Goal: Task Accomplishment & Management: Manage account settings

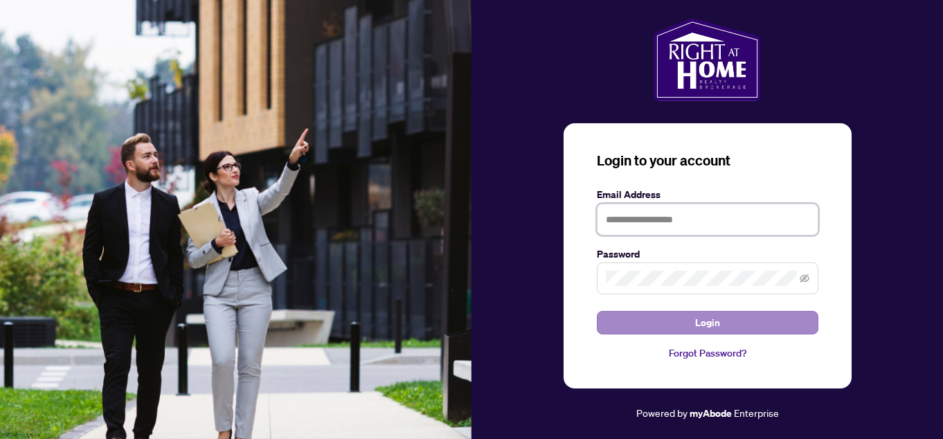
type input "**********"
click at [676, 321] on button "Login" at bounding box center [708, 323] width 222 height 24
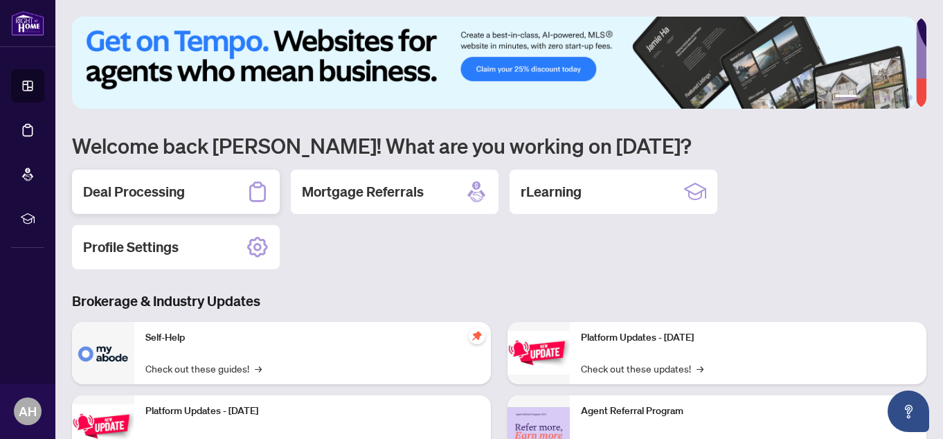
click at [146, 189] on h2 "Deal Processing" at bounding box center [134, 191] width 102 height 19
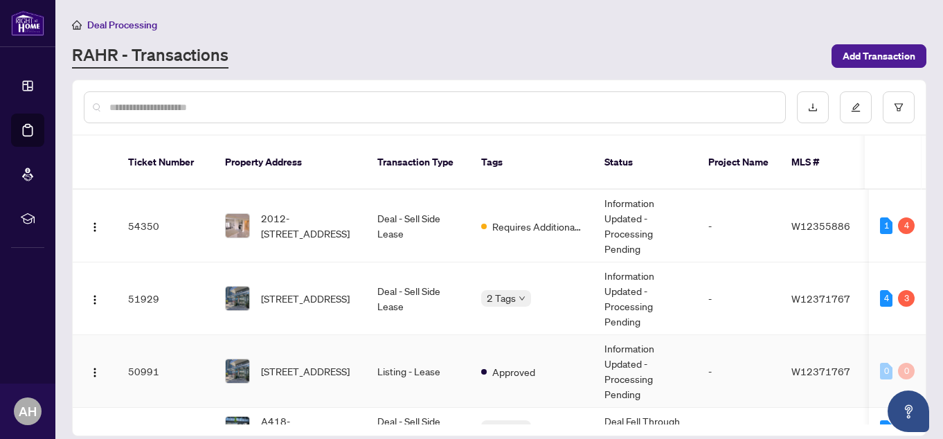
scroll to position [69, 0]
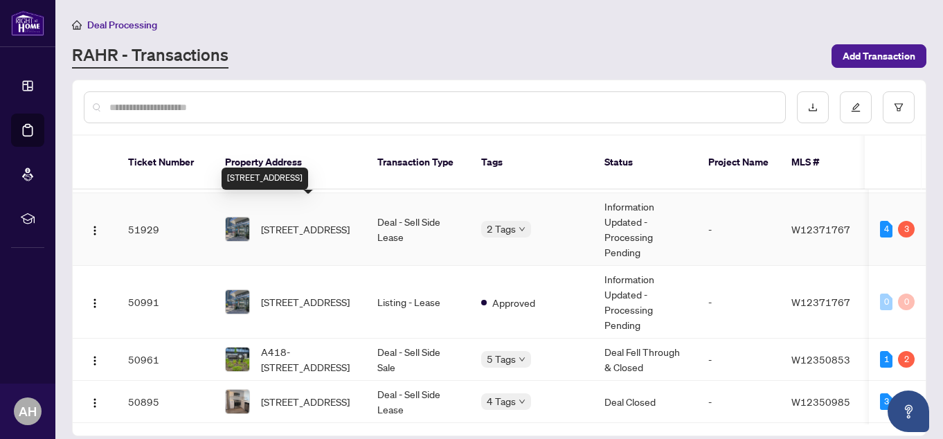
click at [326, 222] on span "[STREET_ADDRESS]" at bounding box center [305, 229] width 89 height 15
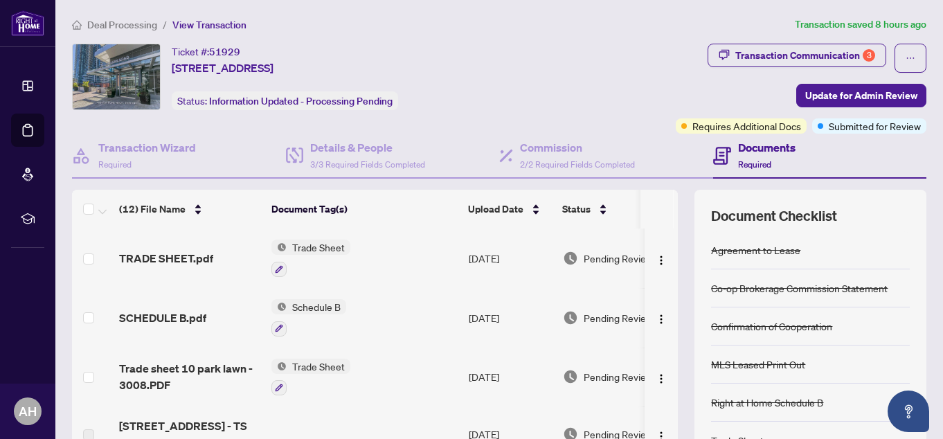
click at [310, 244] on span "Trade Sheet" at bounding box center [319, 247] width 64 height 15
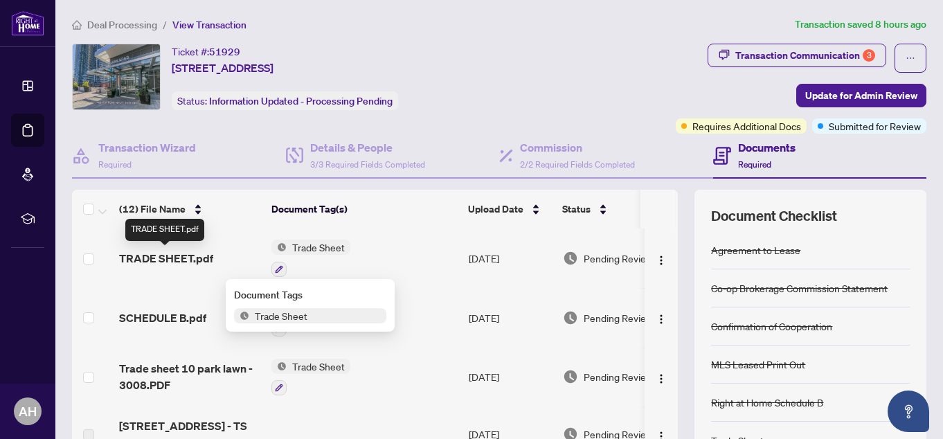
click at [192, 254] on span "TRADE SHEET.pdf" at bounding box center [166, 258] width 94 height 17
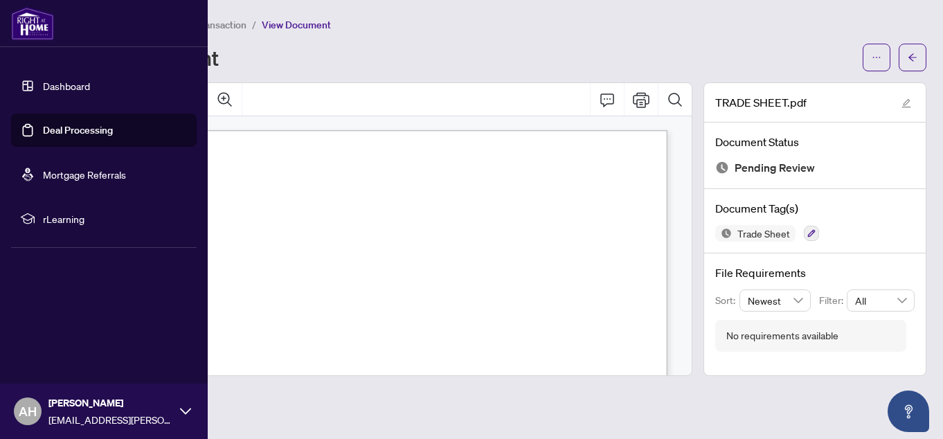
click at [45, 126] on link "Deal Processing" at bounding box center [78, 130] width 70 height 12
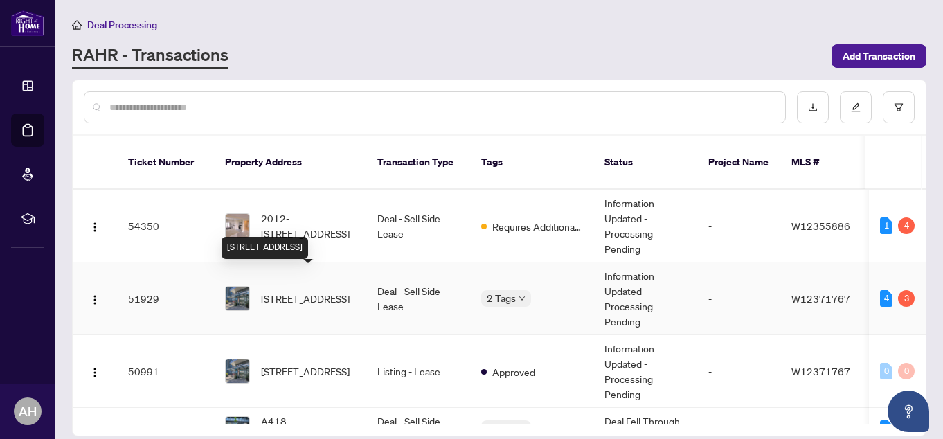
click at [288, 291] on span "[STREET_ADDRESS]" at bounding box center [305, 298] width 89 height 15
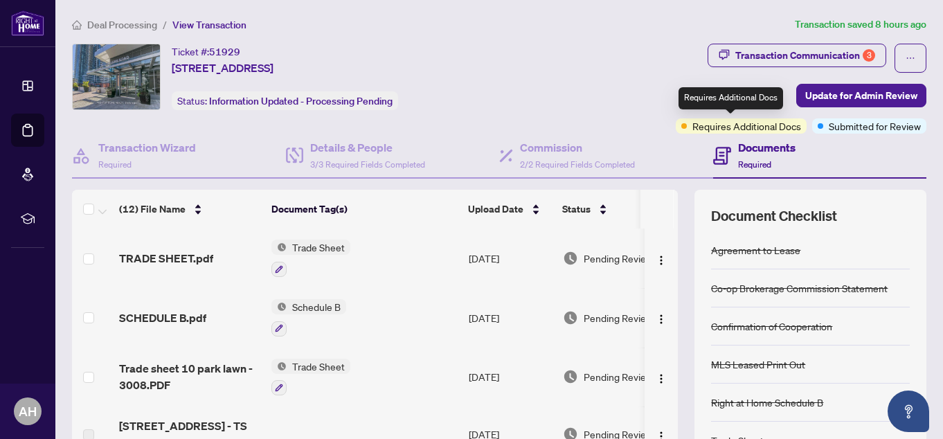
click at [758, 132] on span "Requires Additional Docs" at bounding box center [747, 125] width 109 height 15
click at [758, 129] on span "Requires Additional Docs" at bounding box center [747, 125] width 109 height 15
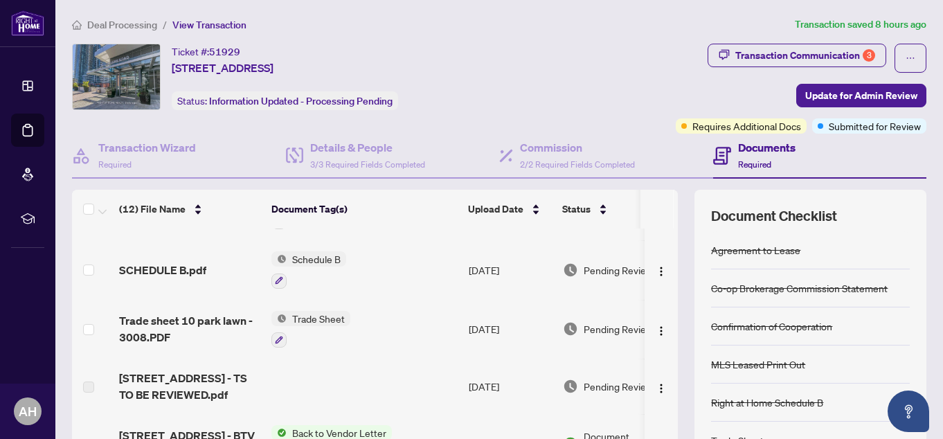
scroll to position [69, 0]
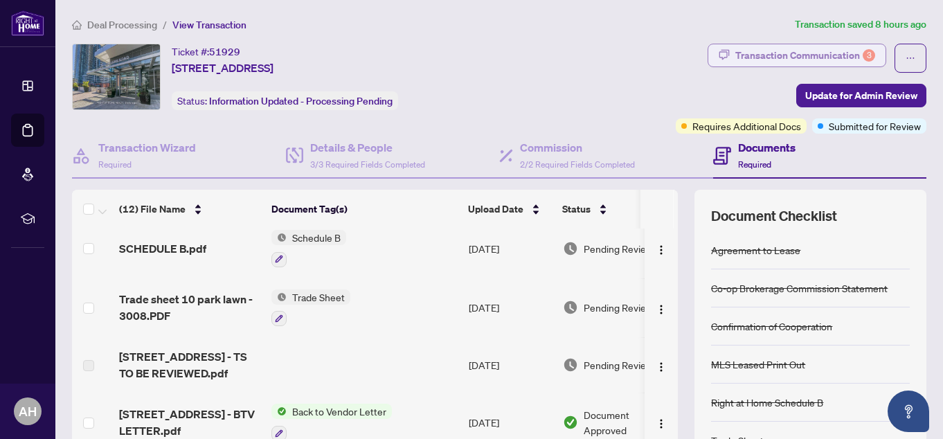
click at [795, 47] on div "Transaction Communication 3" at bounding box center [806, 55] width 140 height 22
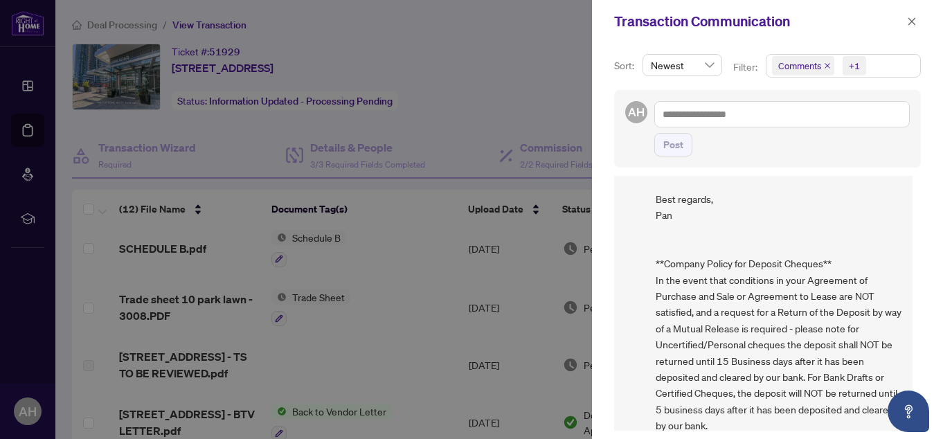
scroll to position [3, 0]
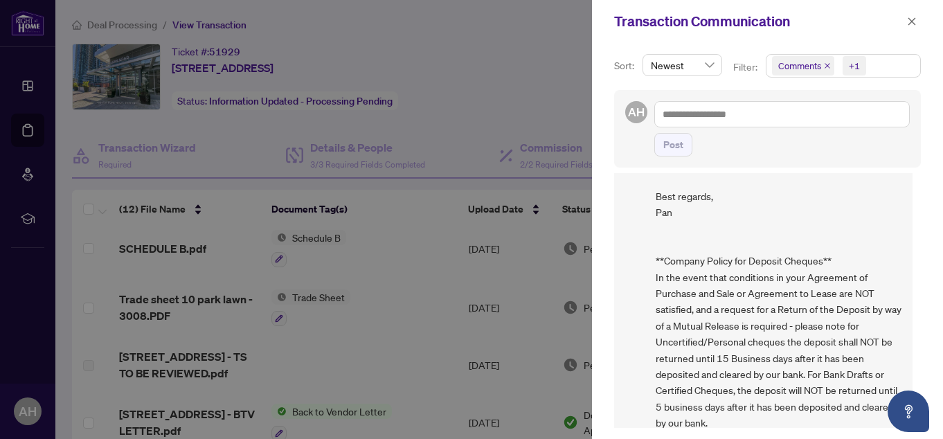
click at [445, 141] on div at bounding box center [471, 219] width 943 height 439
click at [915, 24] on icon "close" at bounding box center [913, 21] width 8 height 8
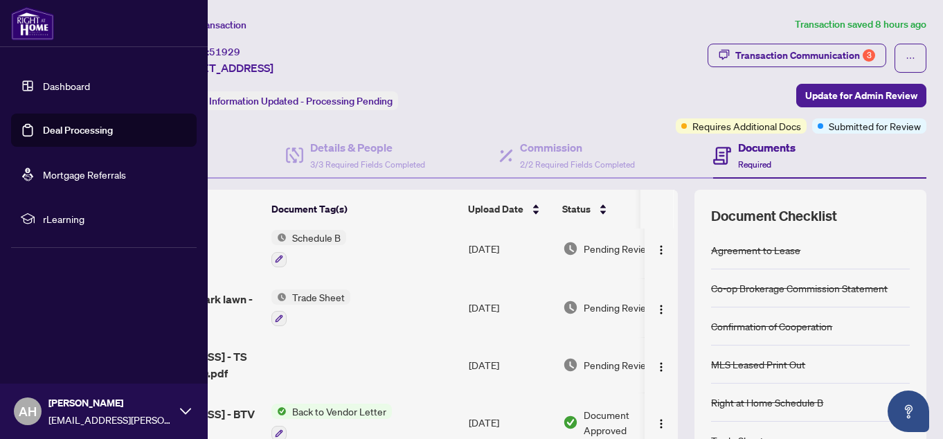
click at [45, 124] on link "Deal Processing" at bounding box center [78, 130] width 70 height 12
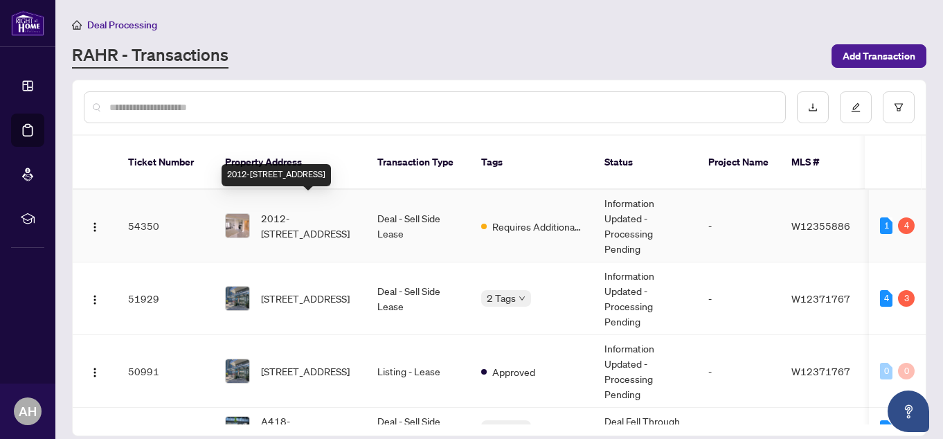
click at [317, 211] on span "2012-[STREET_ADDRESS]" at bounding box center [308, 226] width 94 height 30
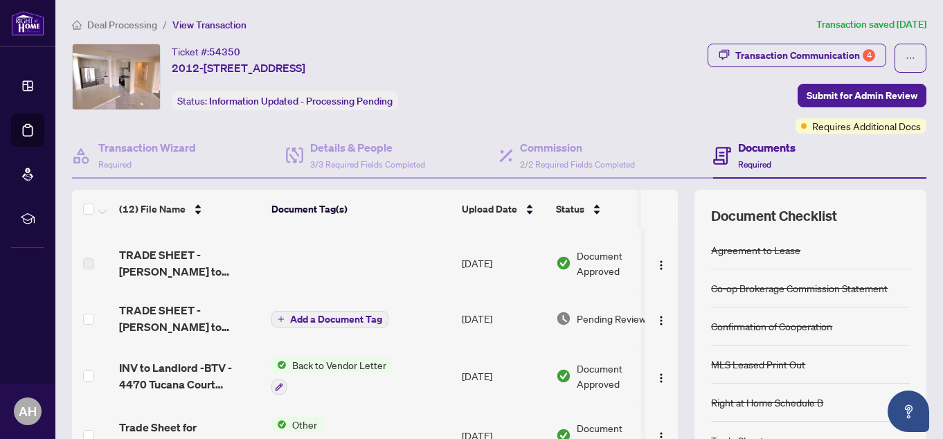
scroll to position [139, 0]
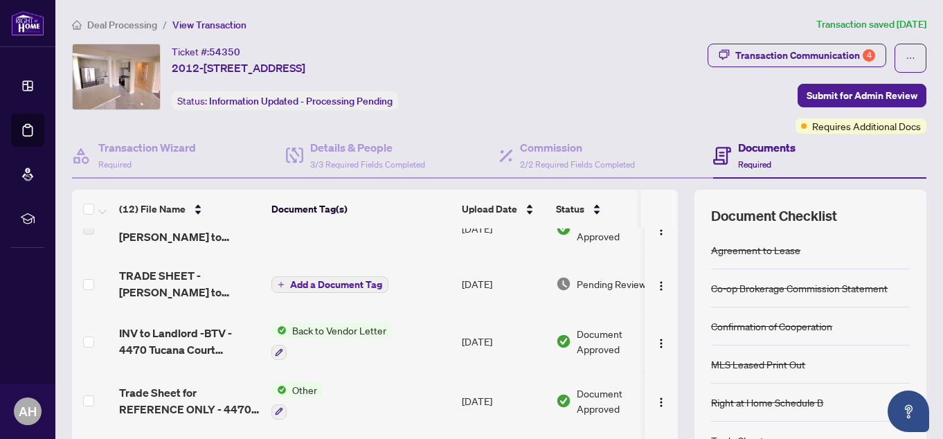
click at [605, 280] on span "Pending Review" at bounding box center [611, 283] width 69 height 15
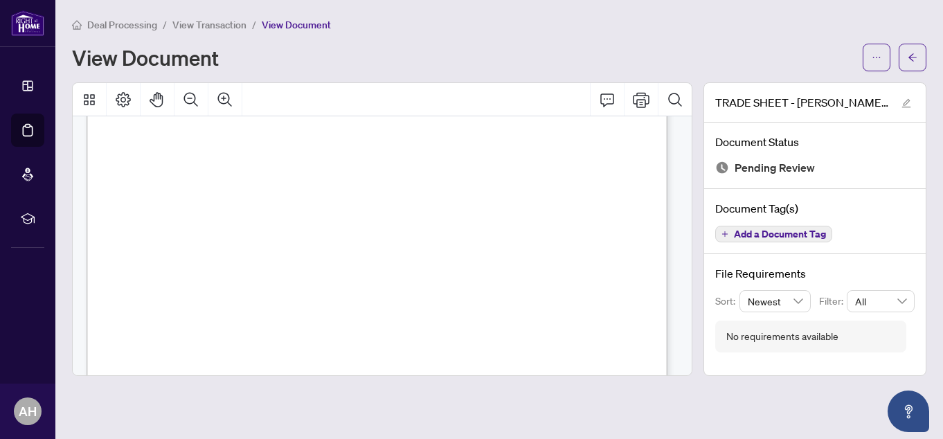
scroll to position [452, 0]
click at [644, 95] on icon "Print" at bounding box center [641, 99] width 17 height 15
click at [635, 92] on icon "Print" at bounding box center [641, 99] width 17 height 17
click at [647, 99] on icon "Print" at bounding box center [641, 99] width 17 height 17
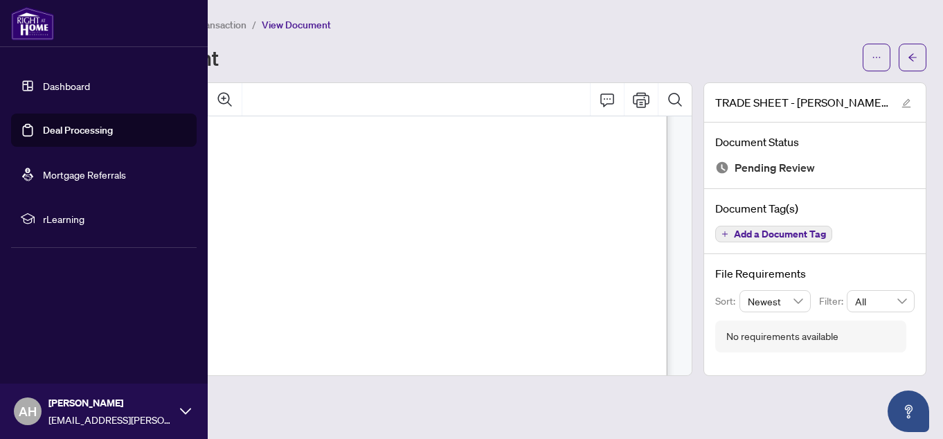
click at [59, 130] on link "Deal Processing" at bounding box center [78, 130] width 70 height 12
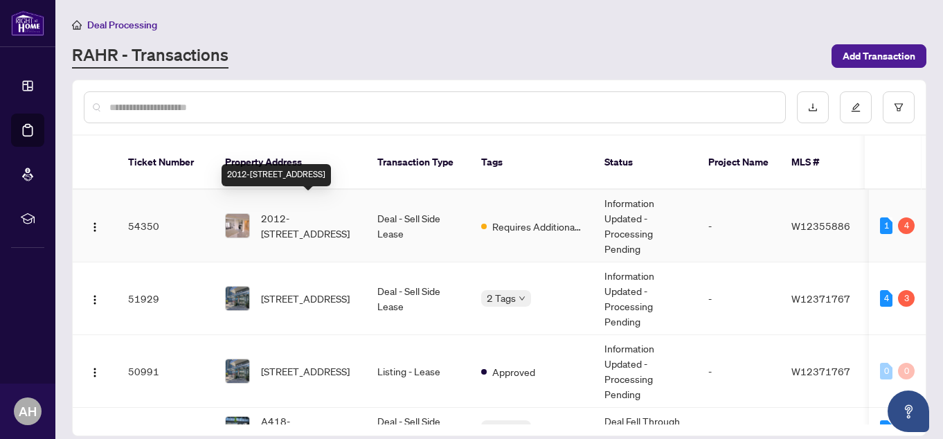
click at [321, 211] on span "2012-[STREET_ADDRESS]" at bounding box center [308, 226] width 94 height 30
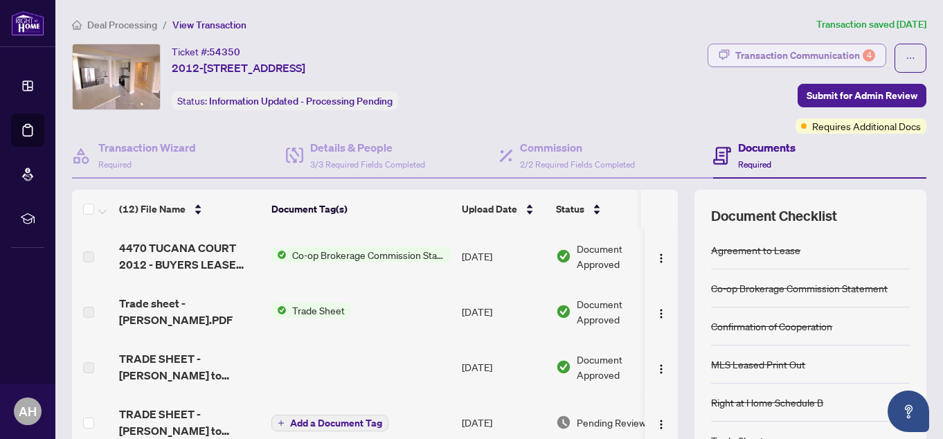
click at [805, 53] on div "Transaction Communication 4" at bounding box center [806, 55] width 140 height 22
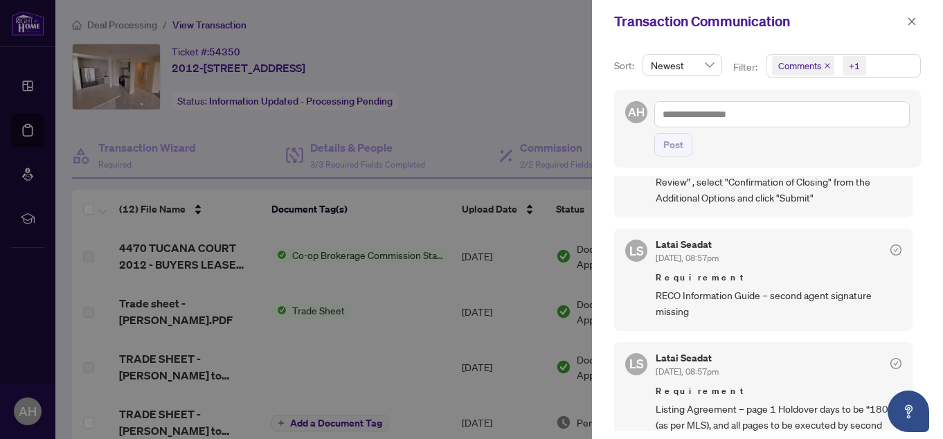
scroll to position [554, 0]
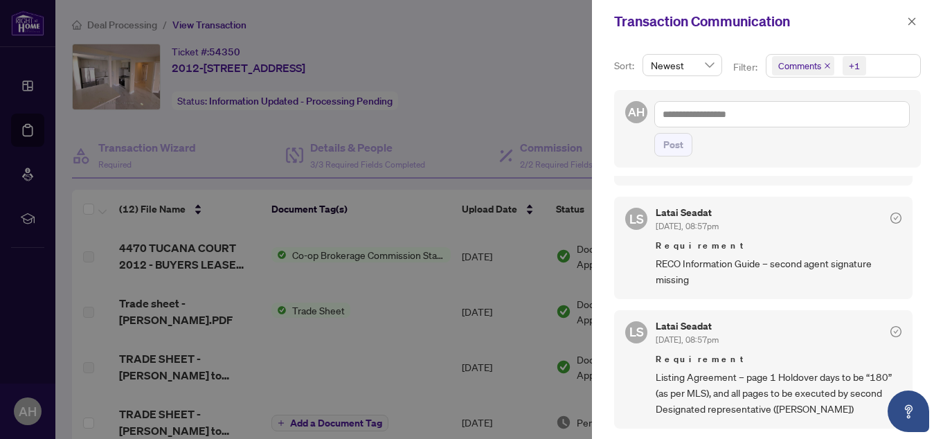
click at [463, 119] on div at bounding box center [471, 219] width 943 height 439
click at [408, 221] on div at bounding box center [471, 219] width 943 height 439
click at [912, 22] on icon "close" at bounding box center [913, 21] width 8 height 8
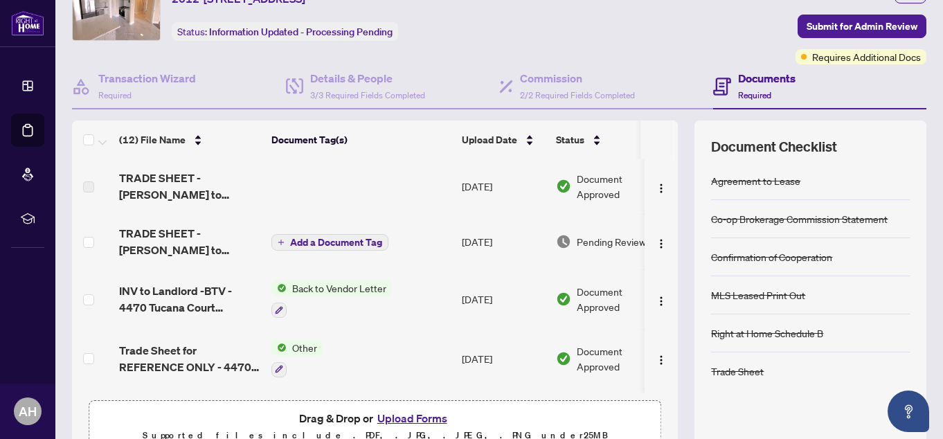
scroll to position [43, 0]
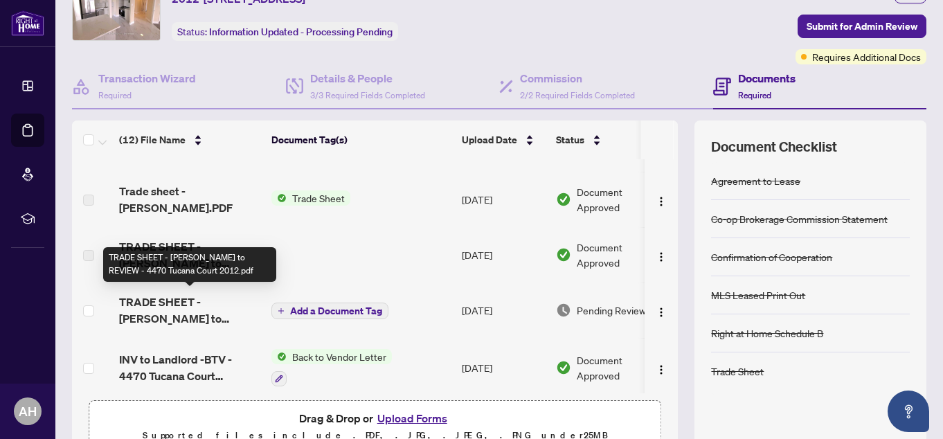
click at [213, 303] on span "TRADE SHEET - [PERSON_NAME] to REVIEW - 4470 Tucana Court 2012.pdf" at bounding box center [189, 310] width 141 height 33
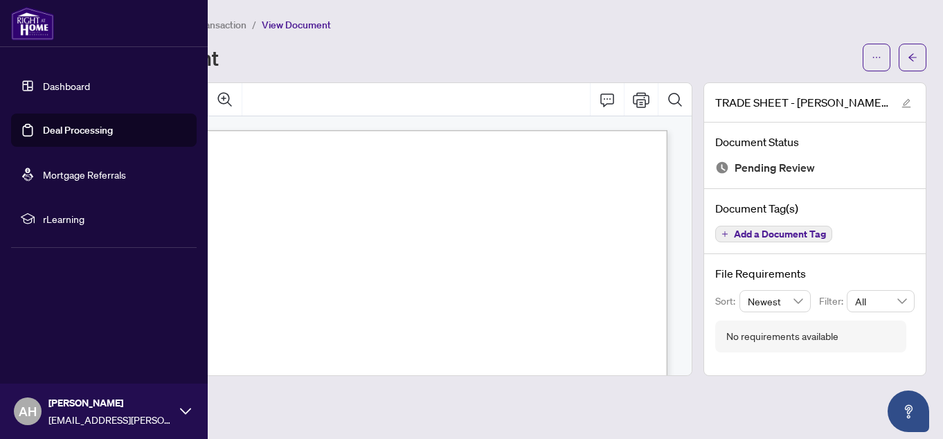
click at [67, 132] on link "Deal Processing" at bounding box center [78, 130] width 70 height 12
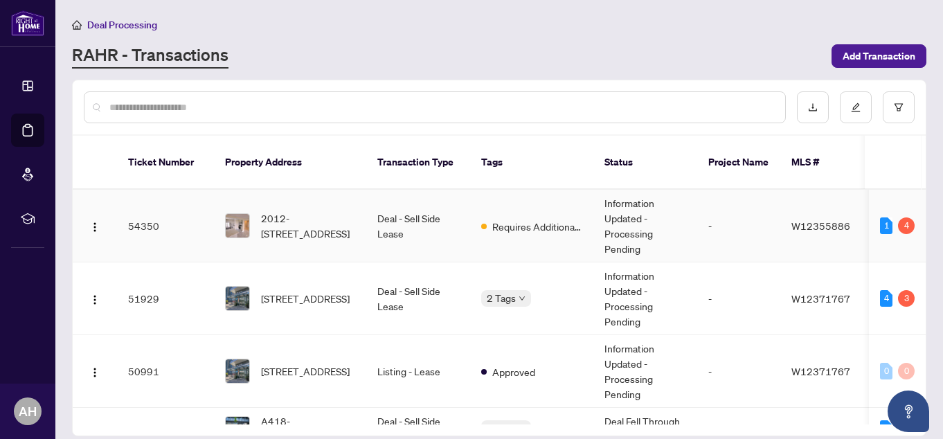
click at [414, 199] on td "Deal - Sell Side Lease" at bounding box center [418, 226] width 104 height 73
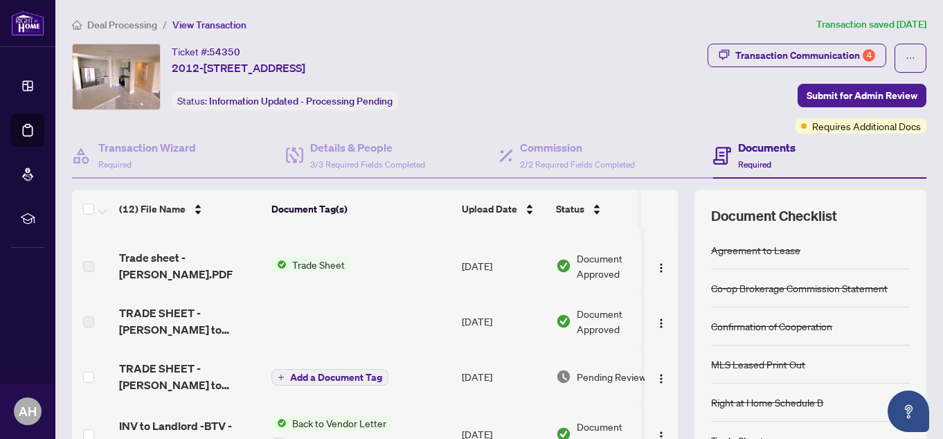
scroll to position [69, 0]
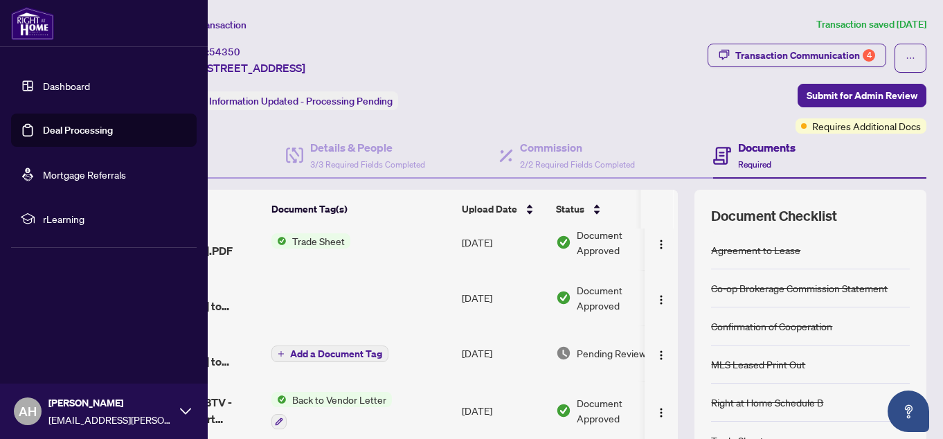
click at [49, 129] on link "Deal Processing" at bounding box center [78, 130] width 70 height 12
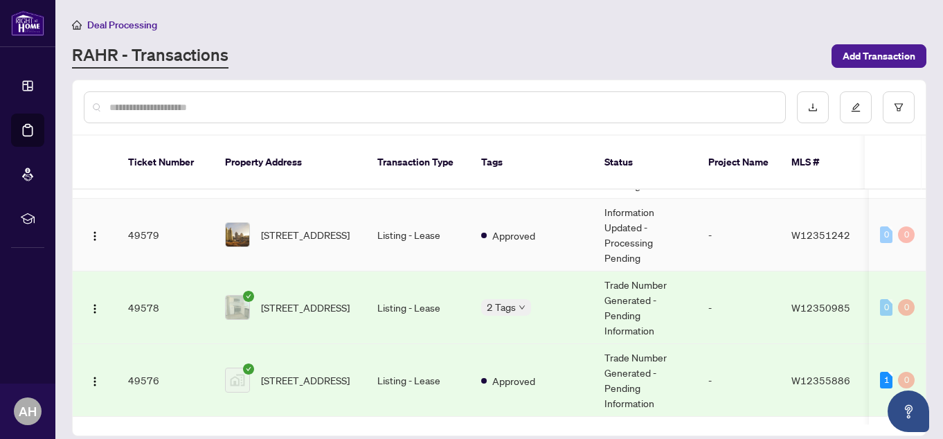
scroll to position [623, 0]
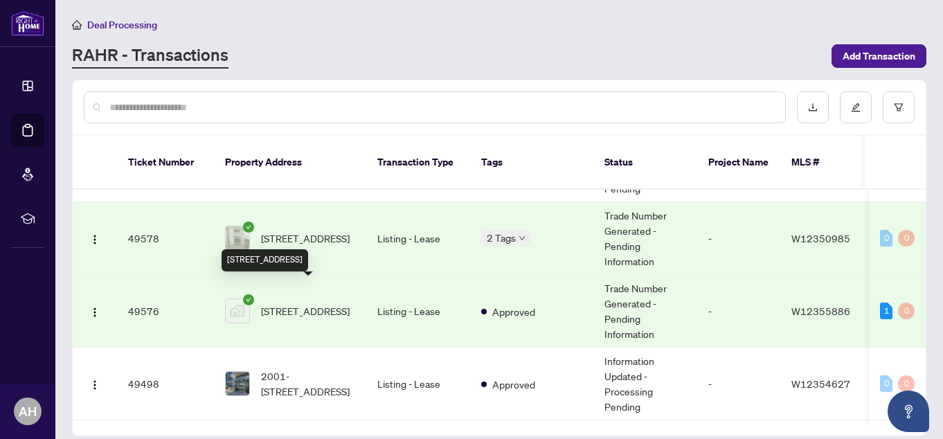
click at [301, 303] on span "[STREET_ADDRESS]" at bounding box center [305, 310] width 89 height 15
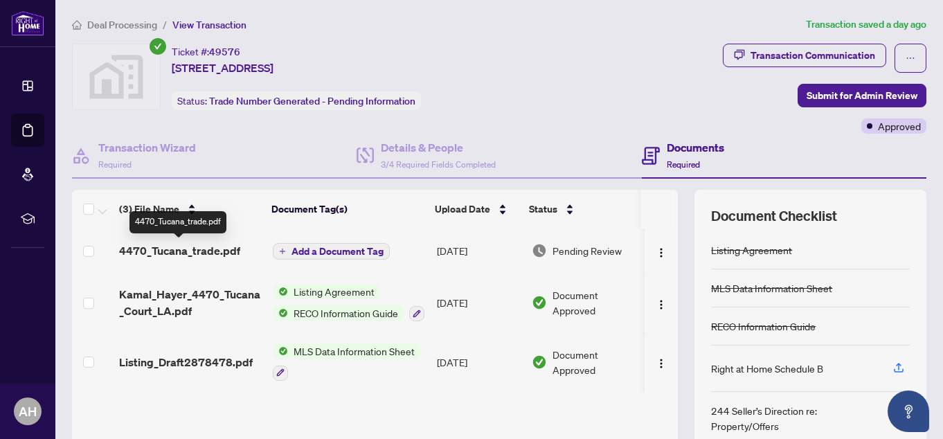
click at [212, 250] on span "4470_Tucana_trade.pdf" at bounding box center [179, 250] width 121 height 17
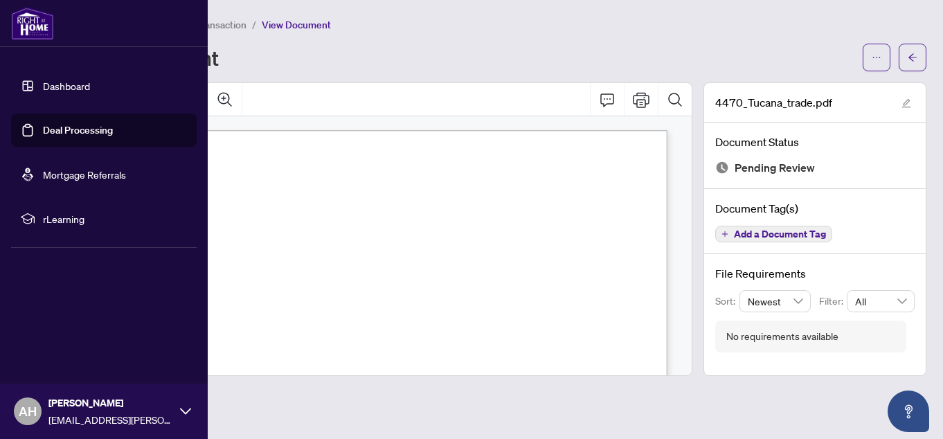
click at [43, 126] on link "Deal Processing" at bounding box center [78, 130] width 70 height 12
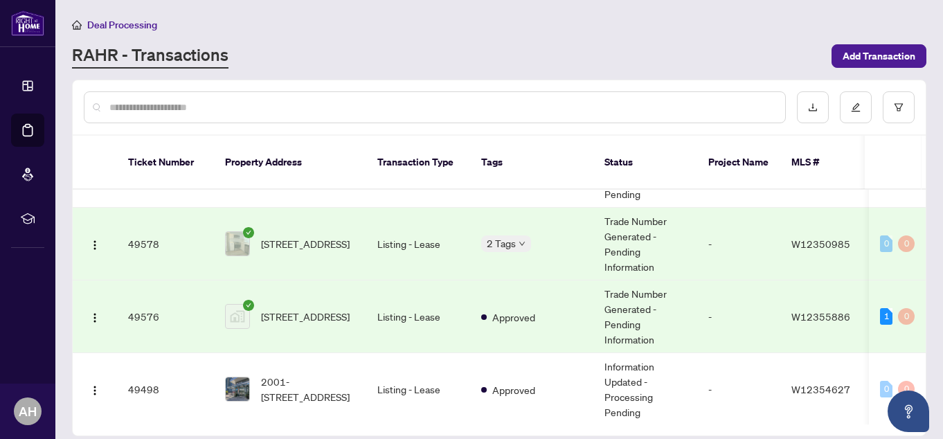
scroll to position [623, 0]
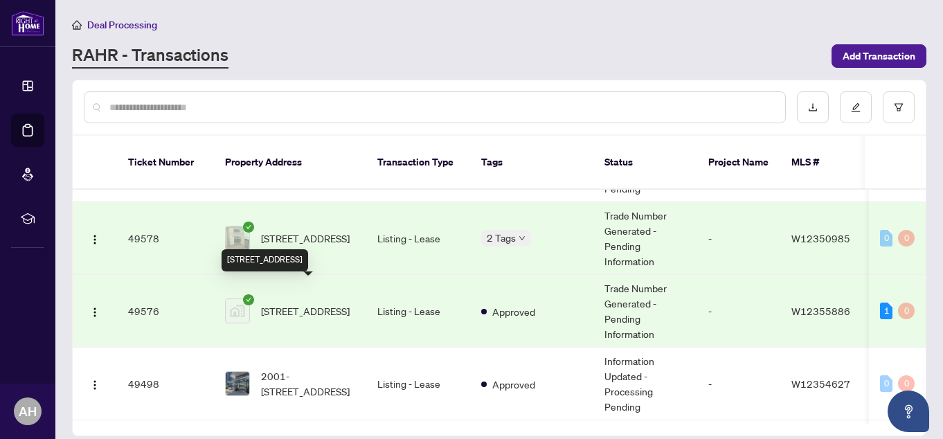
click at [332, 303] on span "[STREET_ADDRESS]" at bounding box center [305, 310] width 89 height 15
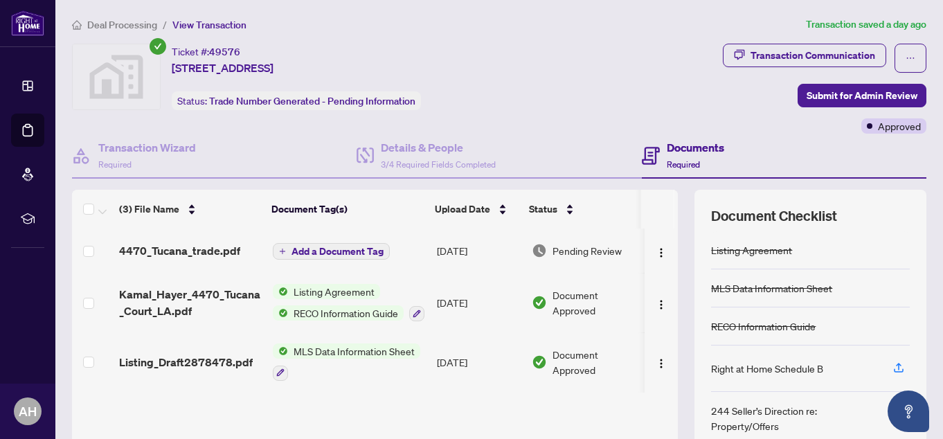
click at [362, 307] on span "RECO Information Guide" at bounding box center [346, 312] width 116 height 15
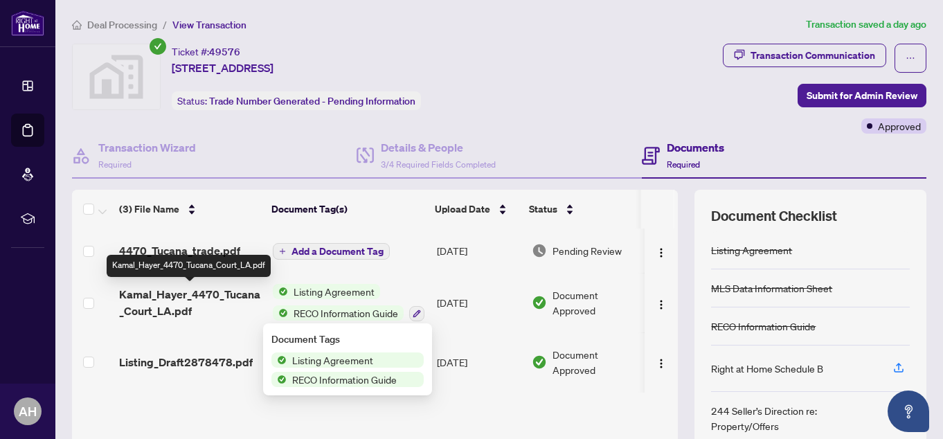
click at [174, 308] on span "Kamal_Hayer_4470_Tucana_Court_LA.pdf" at bounding box center [190, 302] width 143 height 33
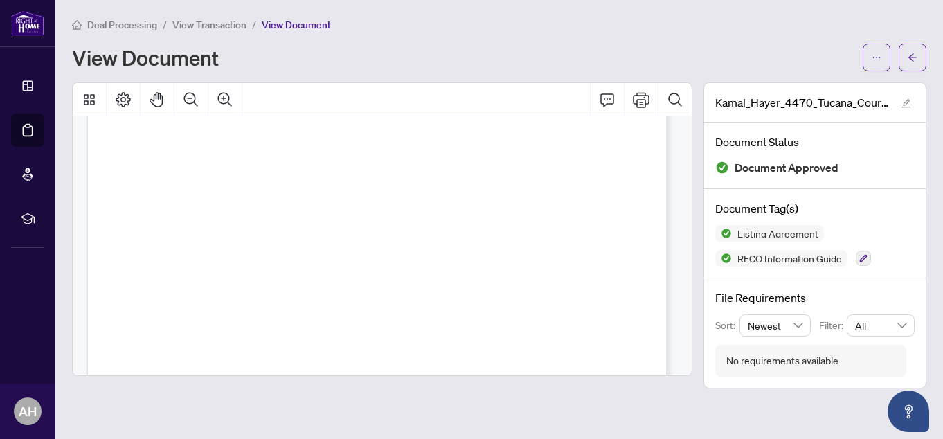
scroll to position [13091, 0]
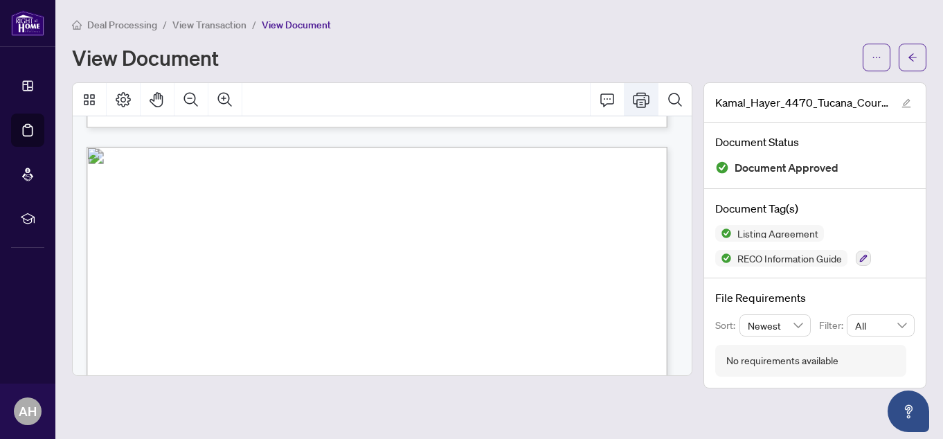
click at [646, 100] on icon "Print" at bounding box center [641, 99] width 17 height 17
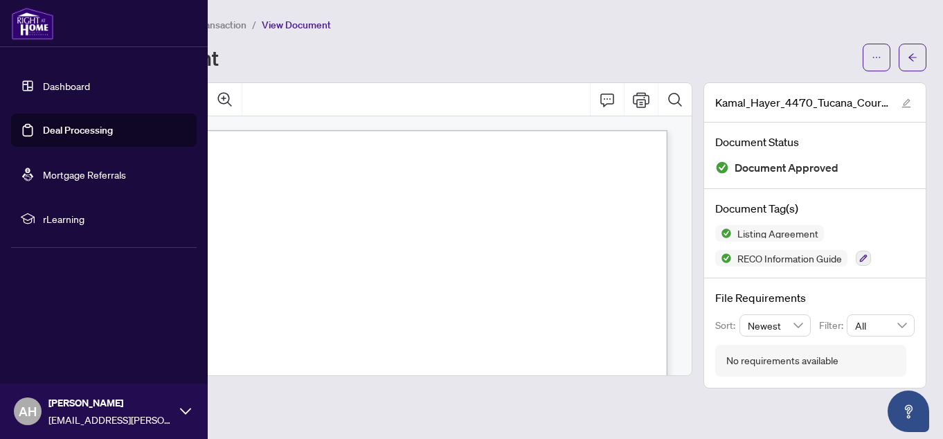
click at [43, 132] on link "Deal Processing" at bounding box center [78, 130] width 70 height 12
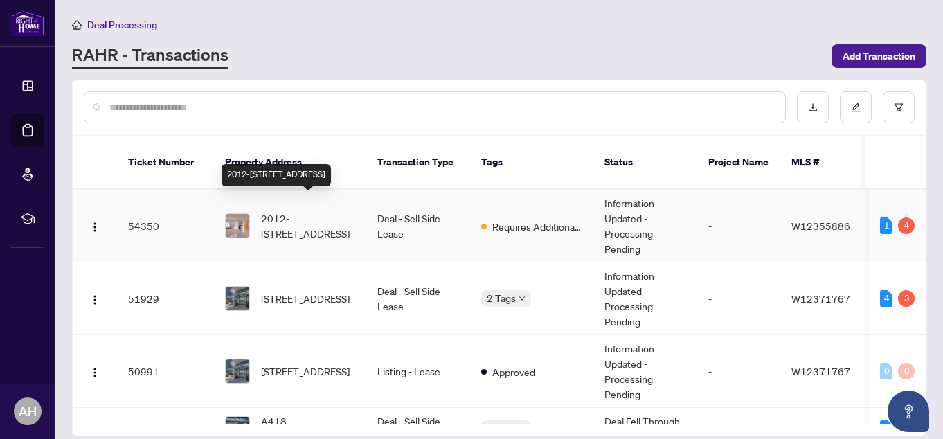
click at [323, 211] on span "2012-[STREET_ADDRESS]" at bounding box center [308, 226] width 94 height 30
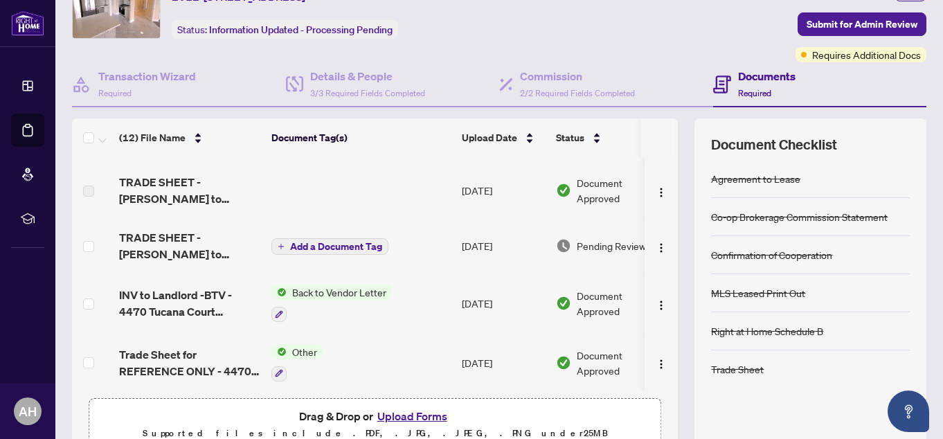
scroll to position [139, 0]
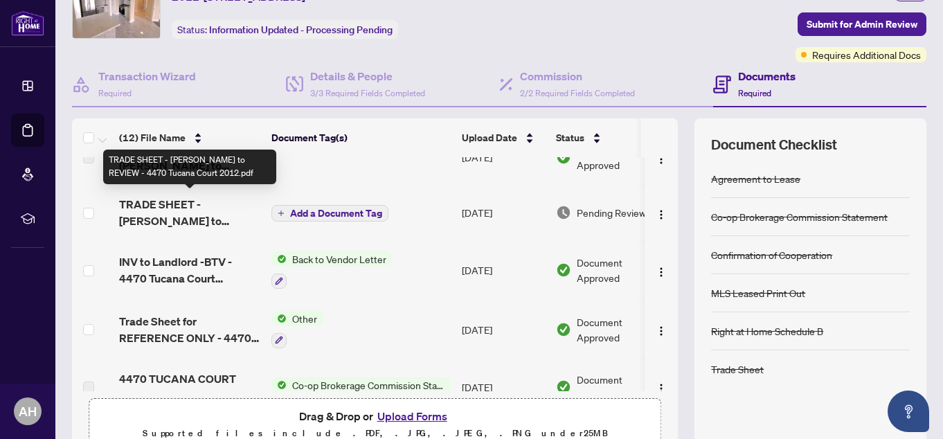
click at [190, 199] on span "TRADE SHEET - [PERSON_NAME] to REVIEW - 4470 Tucana Court 2012.pdf" at bounding box center [189, 212] width 141 height 33
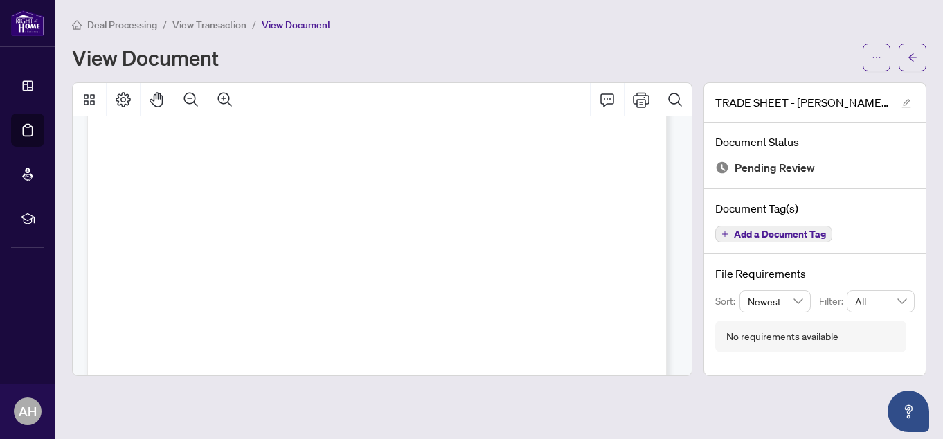
scroll to position [208, 0]
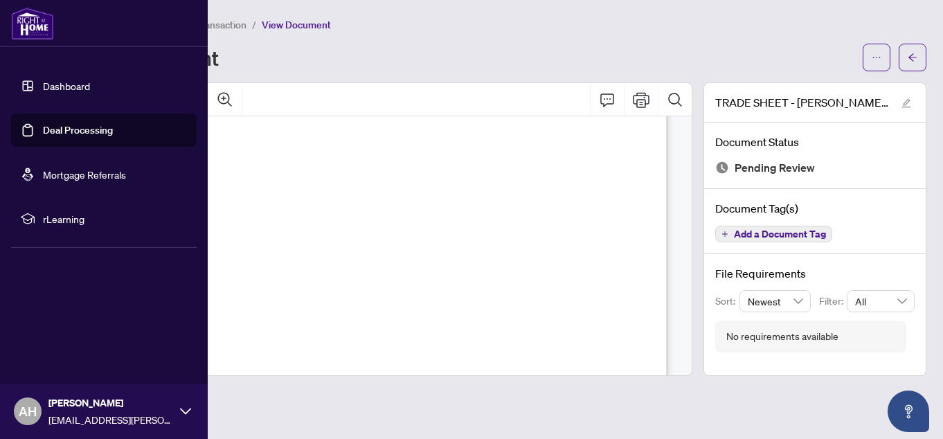
click at [43, 130] on link "Deal Processing" at bounding box center [78, 130] width 70 height 12
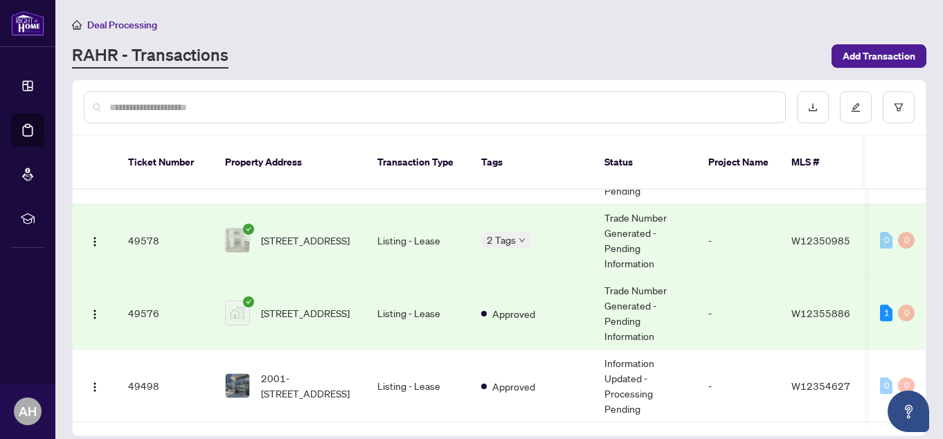
scroll to position [623, 0]
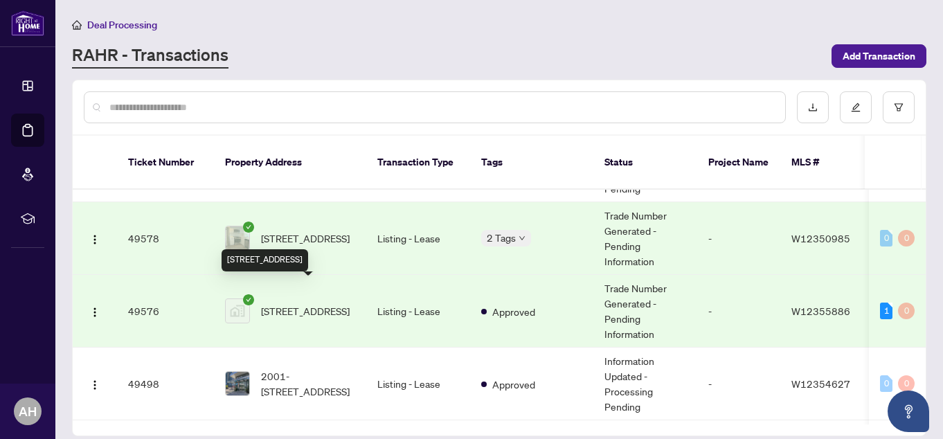
click at [335, 303] on span "[STREET_ADDRESS]" at bounding box center [305, 310] width 89 height 15
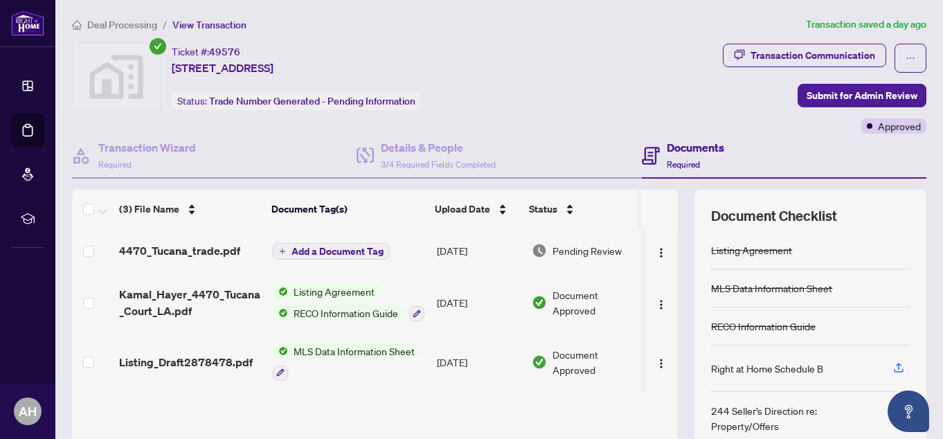
click at [384, 314] on span "RECO Information Guide" at bounding box center [346, 312] width 116 height 15
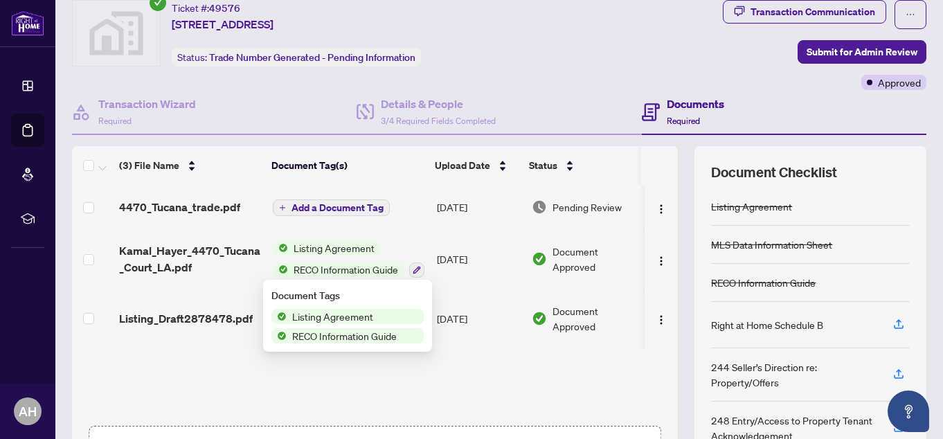
scroll to position [139, 0]
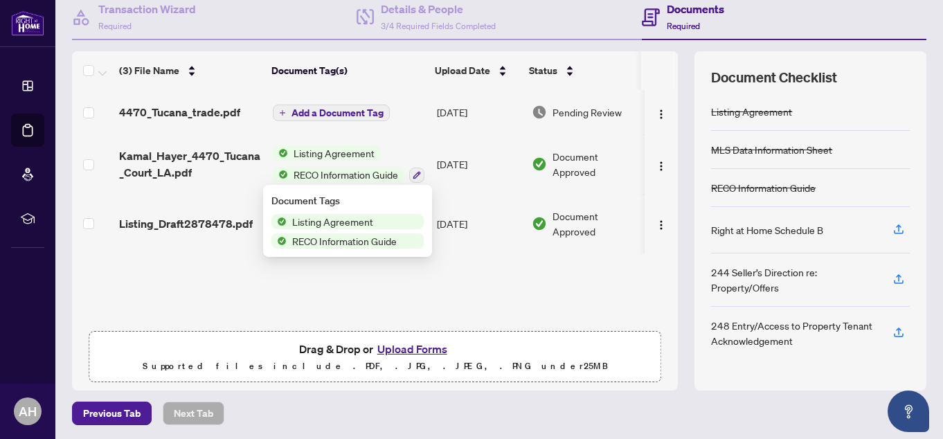
click at [323, 153] on span "Listing Agreement" at bounding box center [334, 152] width 92 height 15
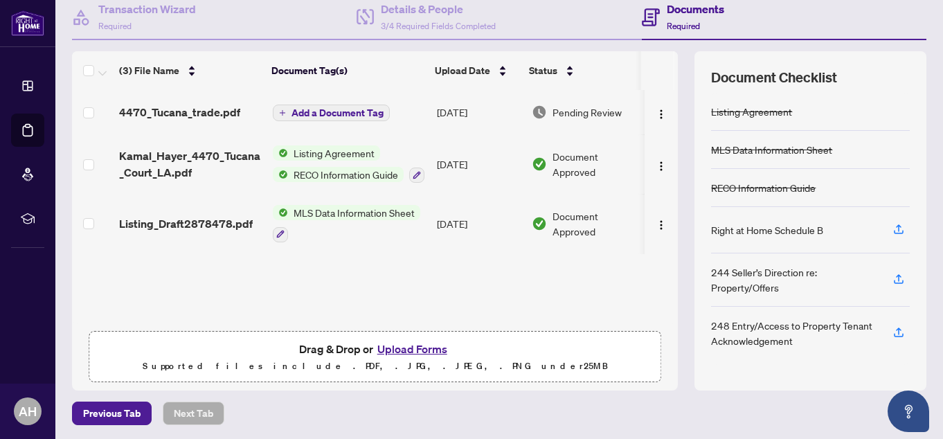
click at [310, 153] on span "Listing Agreement" at bounding box center [334, 152] width 92 height 15
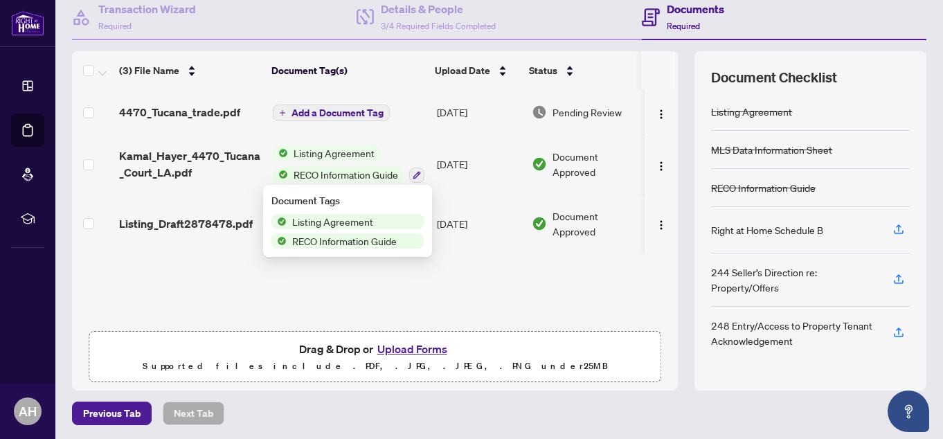
click at [313, 224] on span "Listing Agreement" at bounding box center [333, 221] width 92 height 15
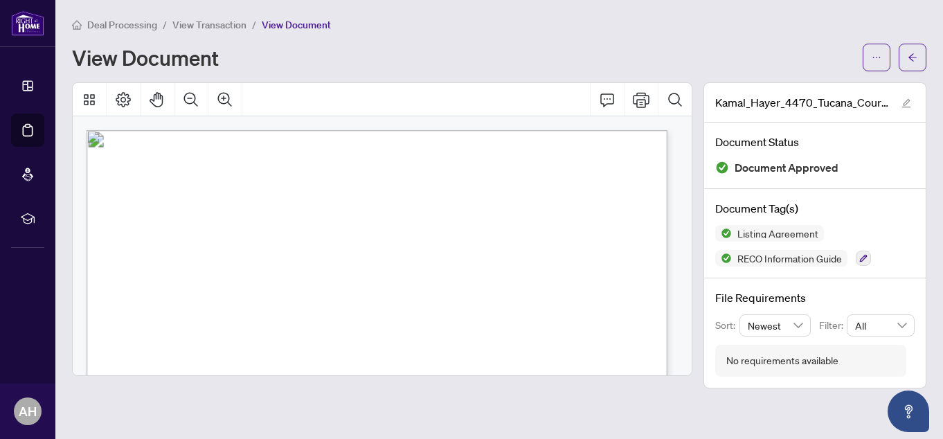
click at [214, 21] on span "View Transaction" at bounding box center [209, 25] width 74 height 12
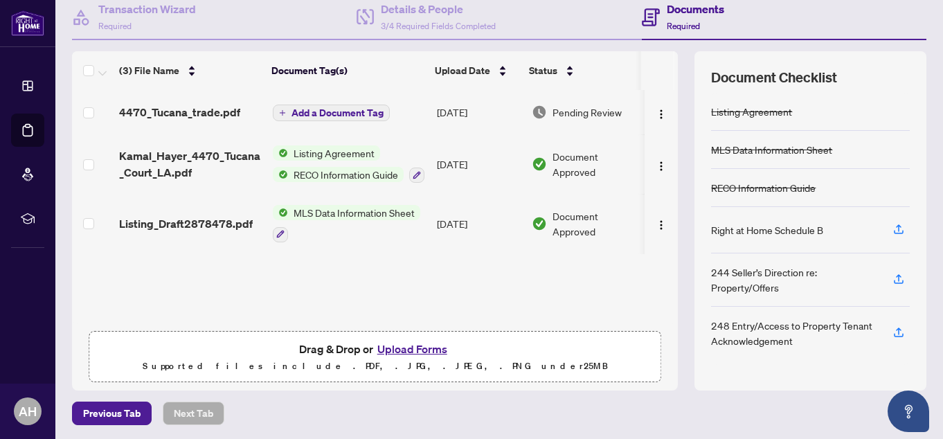
scroll to position [141, 0]
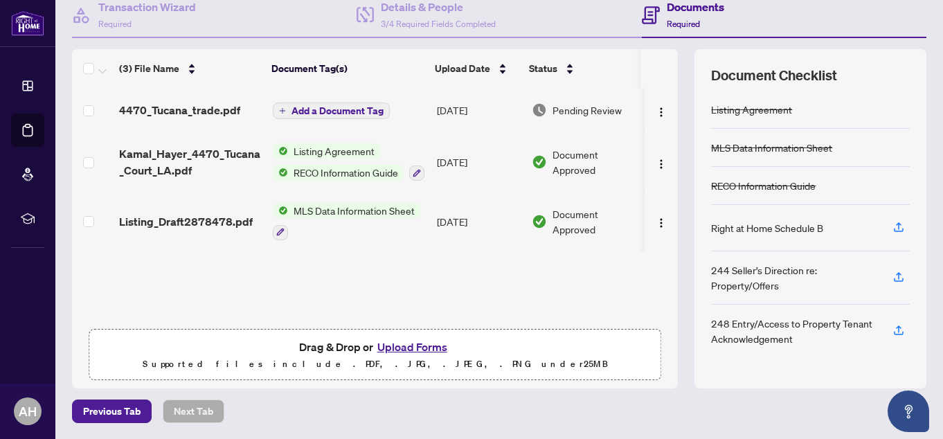
click at [394, 342] on button "Upload Forms" at bounding box center [412, 347] width 78 height 18
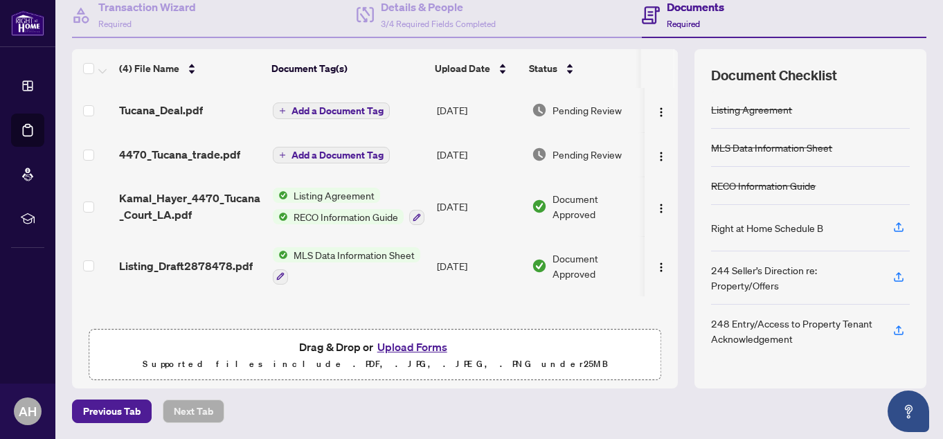
click at [378, 151] on span "Add a Document Tag" at bounding box center [338, 155] width 92 height 10
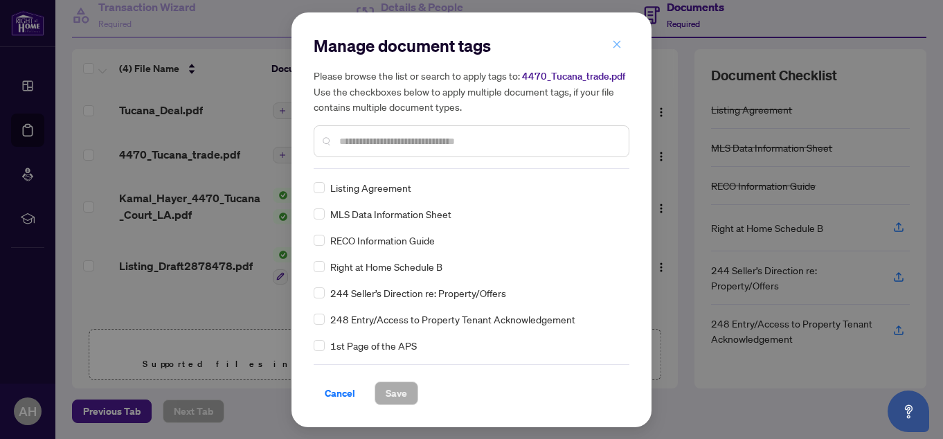
click at [613, 42] on icon "close" at bounding box center [617, 44] width 10 height 10
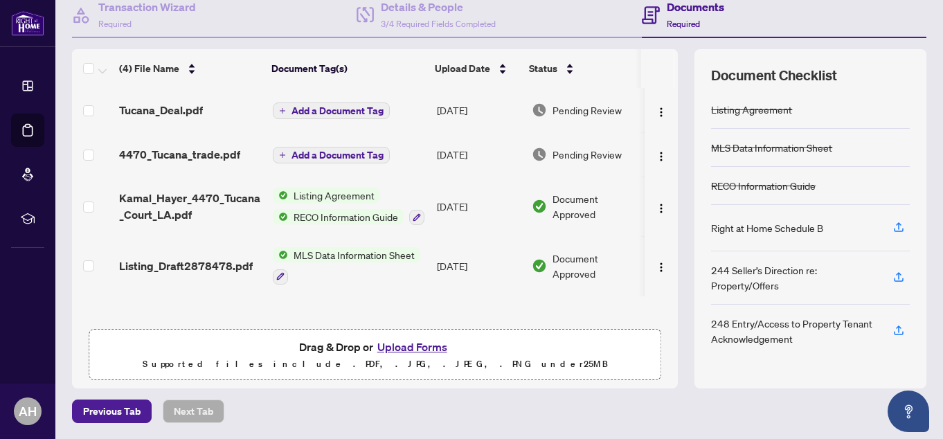
click at [379, 106] on span "Add a Document Tag" at bounding box center [338, 111] width 92 height 10
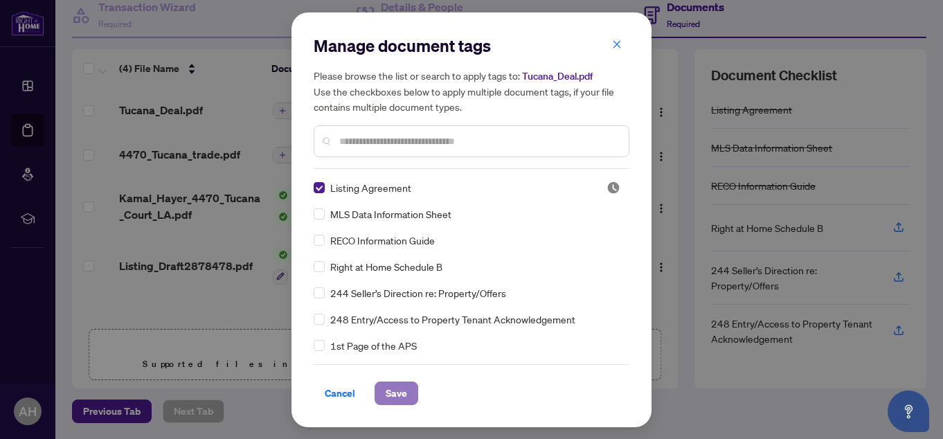
click at [413, 390] on button "Save" at bounding box center [397, 394] width 44 height 24
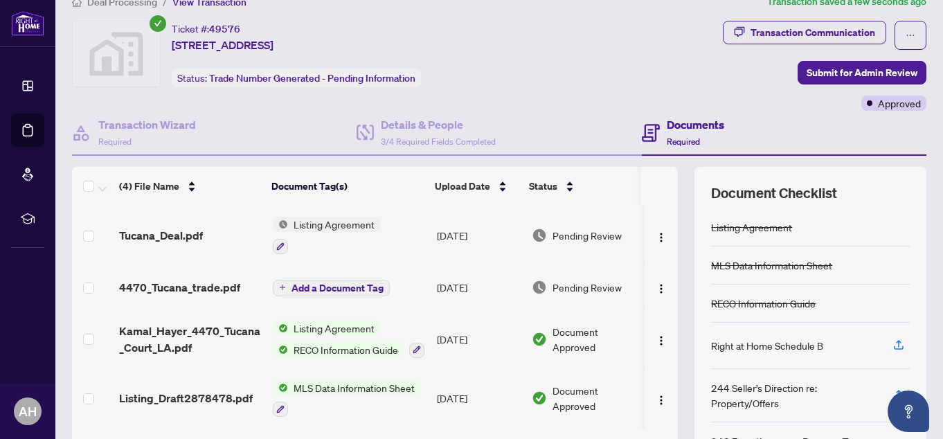
scroll to position [2, 0]
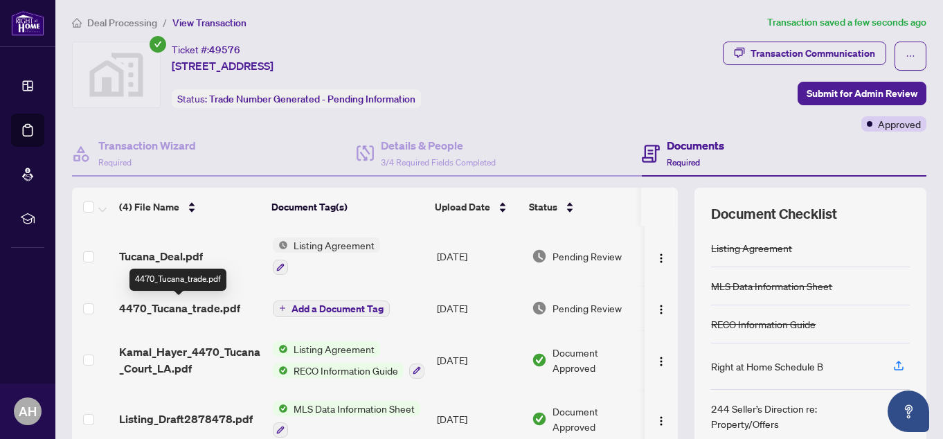
click at [186, 304] on span "4470_Tucana_trade.pdf" at bounding box center [179, 308] width 121 height 17
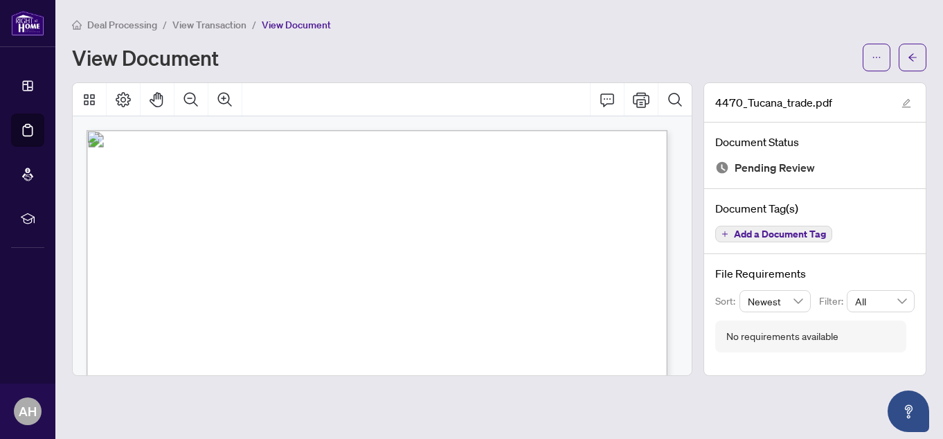
click at [229, 21] on span "View Transaction" at bounding box center [209, 25] width 74 height 12
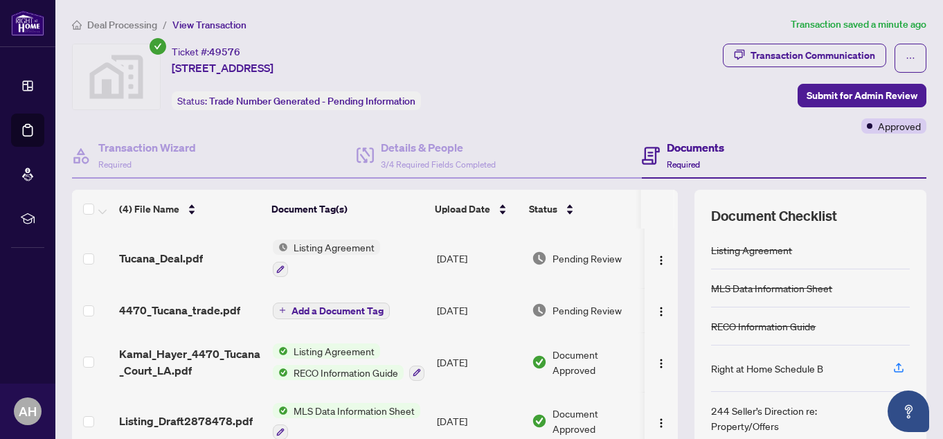
click at [326, 310] on span "Add a Document Tag" at bounding box center [338, 311] width 92 height 10
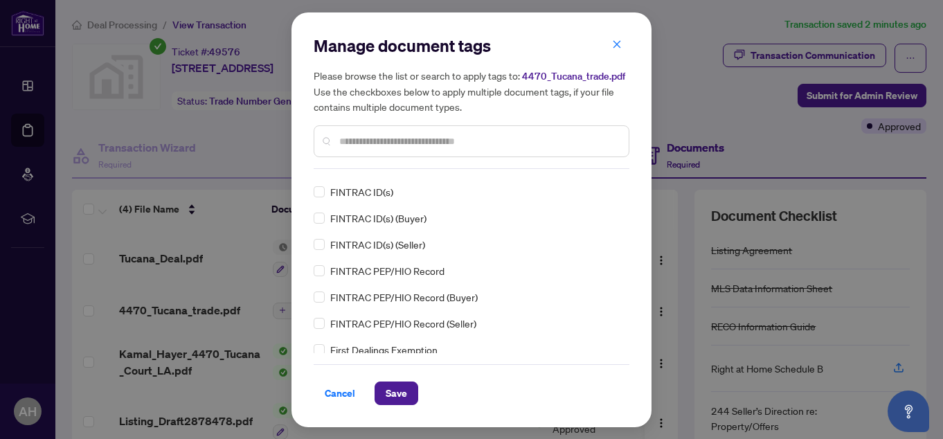
scroll to position [1524, 0]
click at [410, 397] on button "Save" at bounding box center [397, 394] width 44 height 24
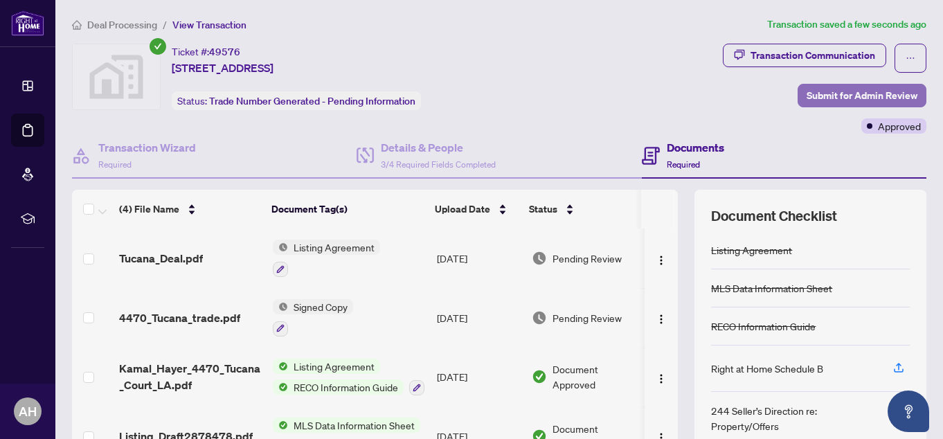
click at [810, 87] on span "Submit for Admin Review" at bounding box center [862, 96] width 111 height 22
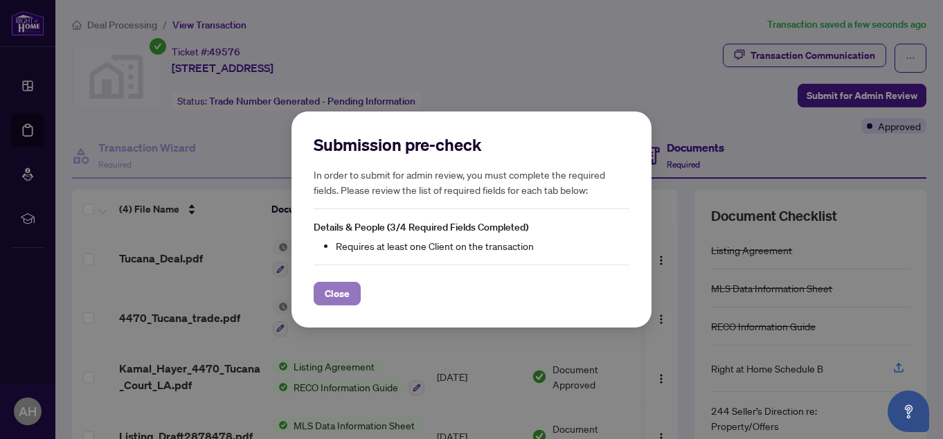
click at [336, 292] on span "Close" at bounding box center [337, 294] width 25 height 22
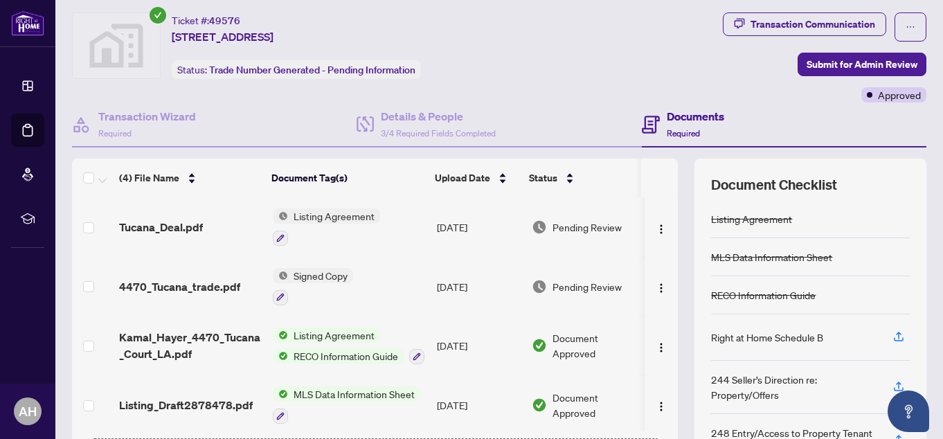
scroll to position [0, 0]
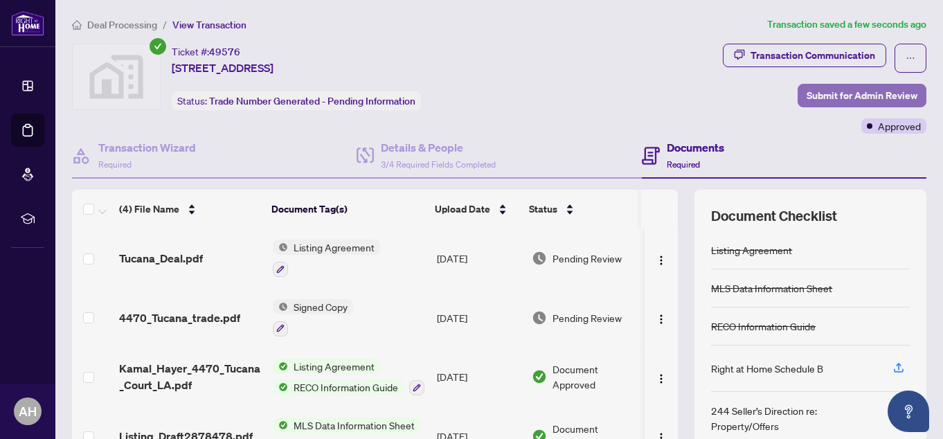
click at [817, 96] on span "Submit for Admin Review" at bounding box center [862, 96] width 111 height 22
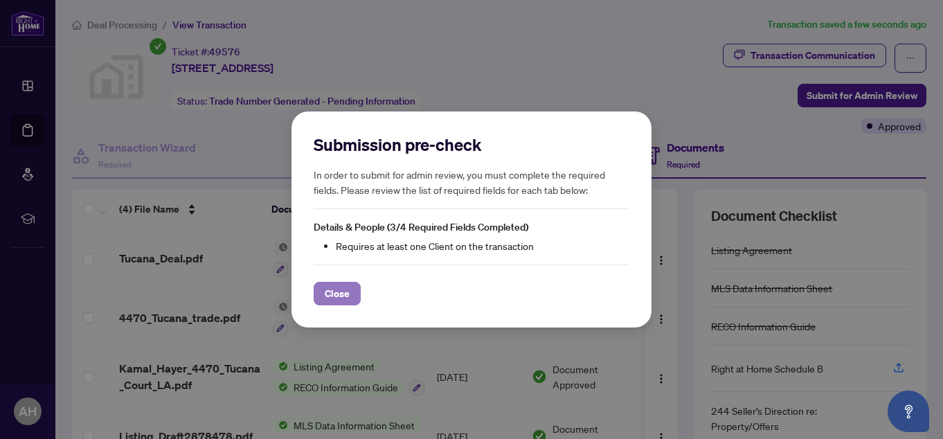
click at [354, 293] on button "Close" at bounding box center [337, 294] width 47 height 24
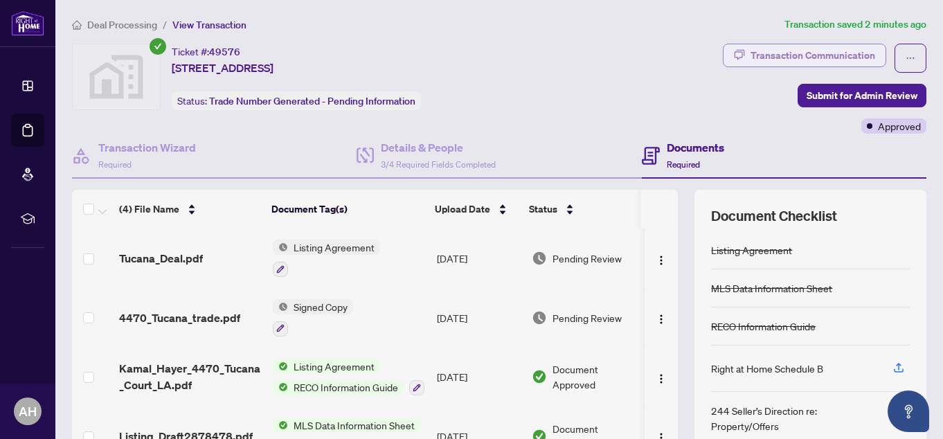
click at [834, 53] on div "Transaction Communication" at bounding box center [813, 55] width 125 height 22
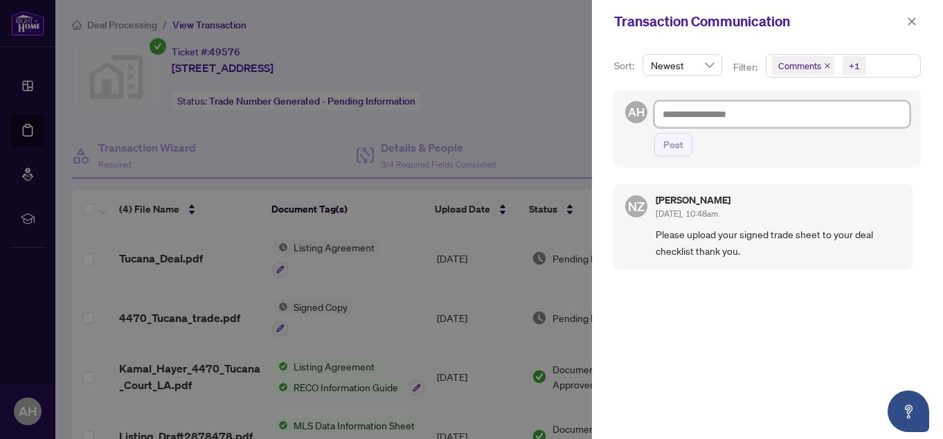
click at [687, 118] on textarea at bounding box center [783, 114] width 256 height 26
type textarea "*"
type textarea "**"
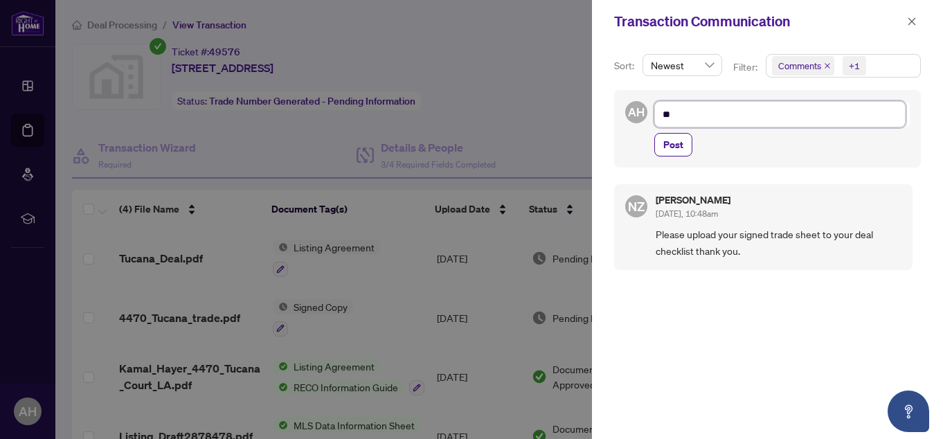
type textarea "***"
type textarea "****"
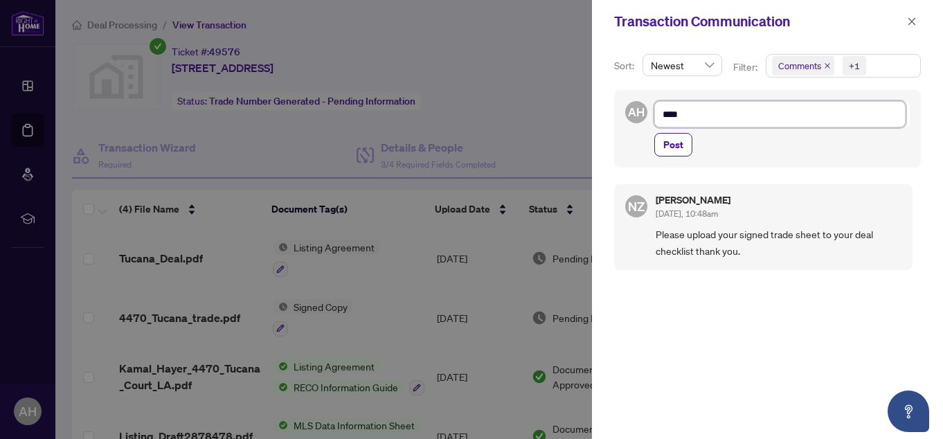
type textarea "****"
type textarea "******"
type textarea "*******"
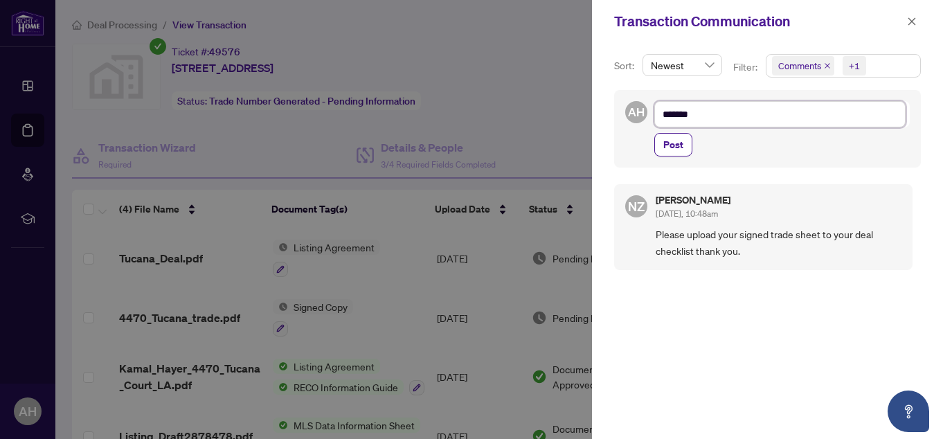
type textarea "********"
type textarea "*********"
type textarea "**********"
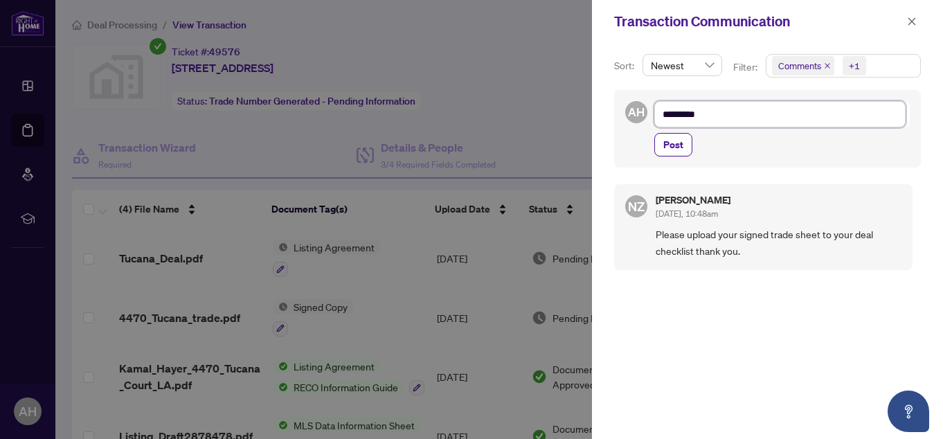
type textarea "**********"
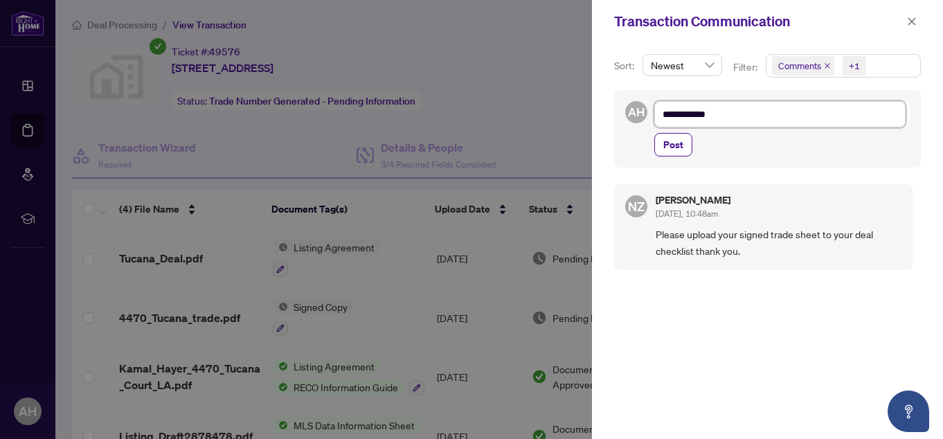
type textarea "**********"
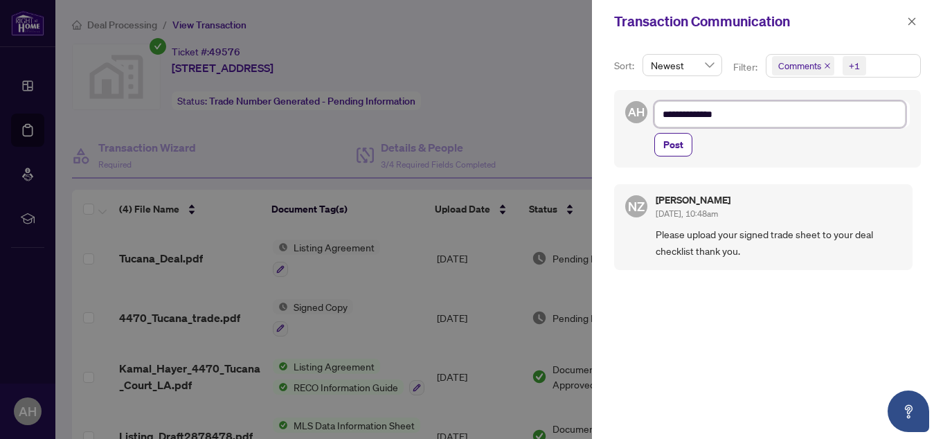
type textarea "**********"
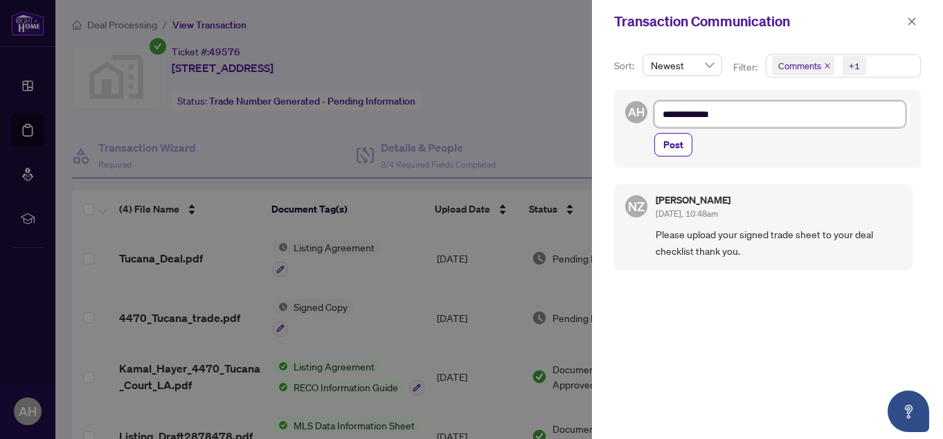
type textarea "**********"
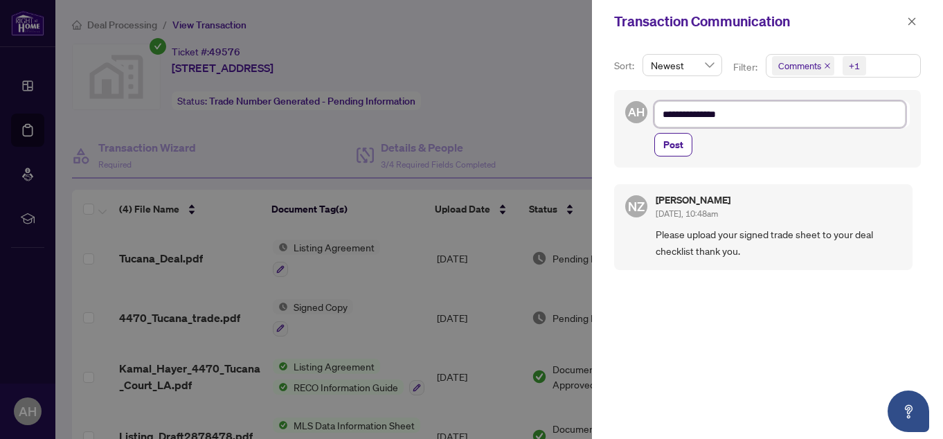
type textarea "**********"
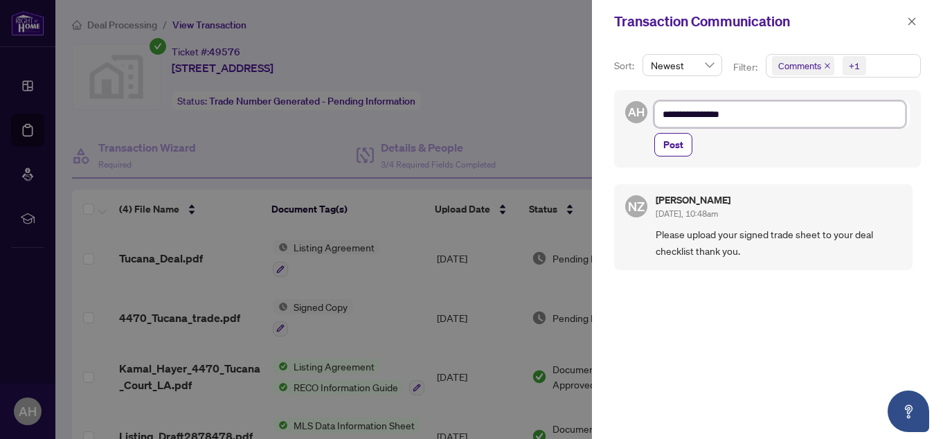
type textarea "**********"
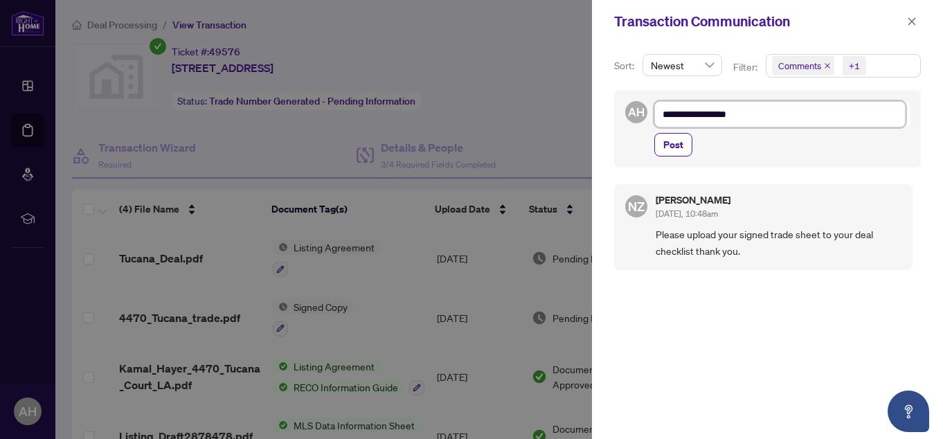
type textarea "**********"
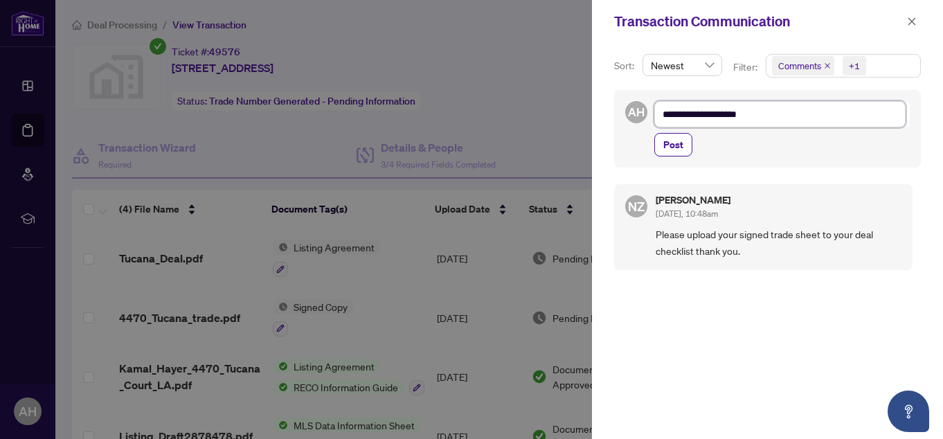
type textarea "**********"
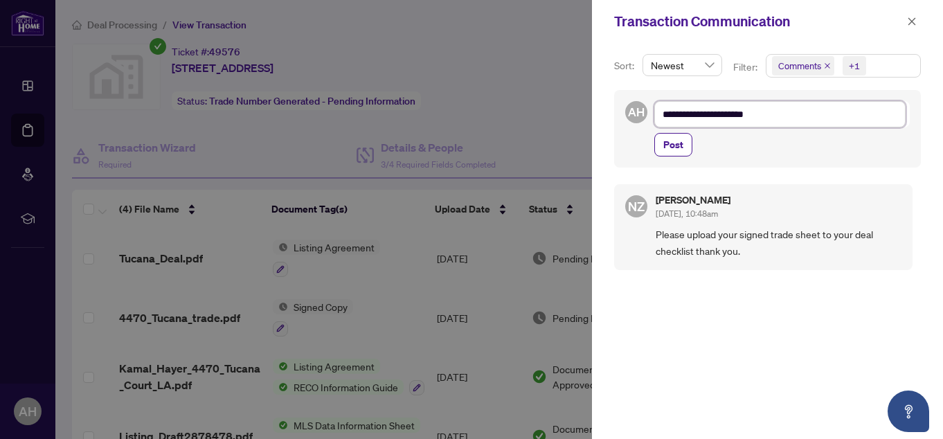
type textarea "**********"
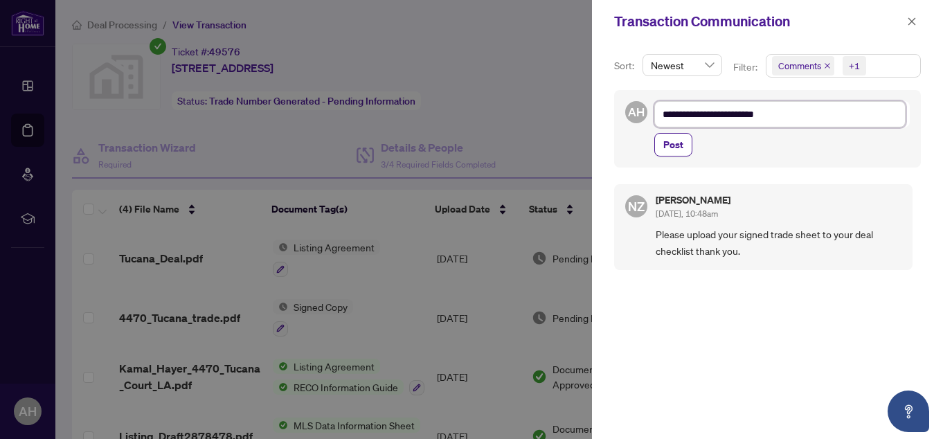
type textarea "**********"
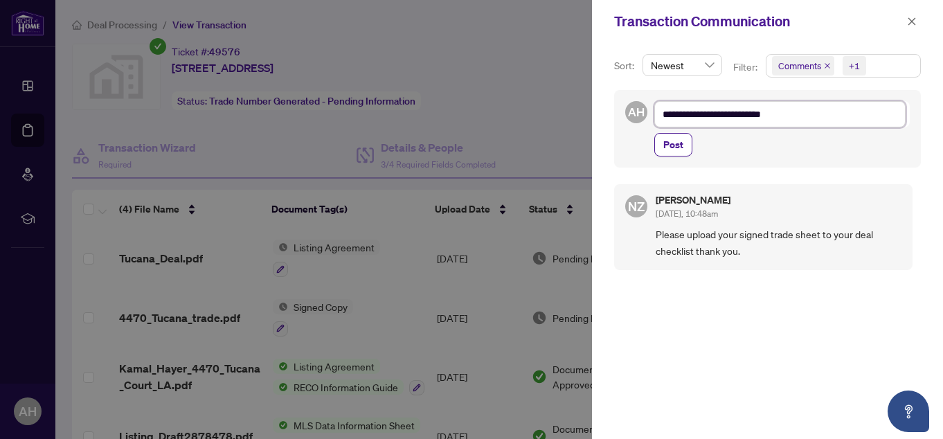
type textarea "**********"
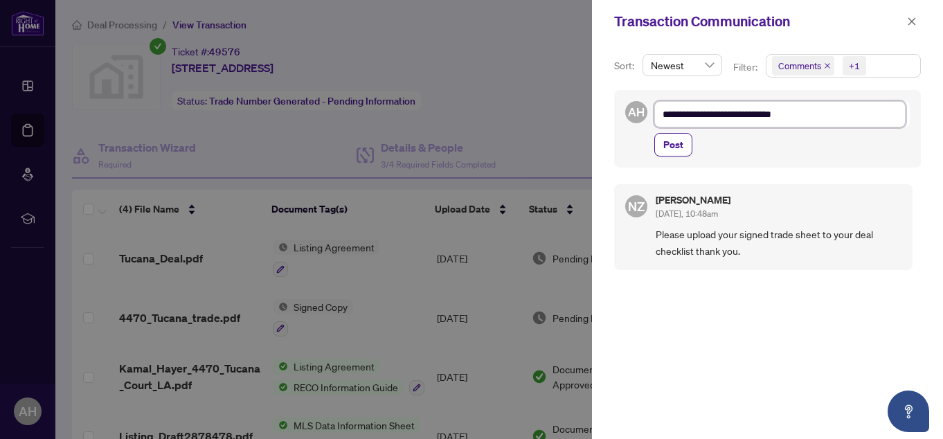
type textarea "**********"
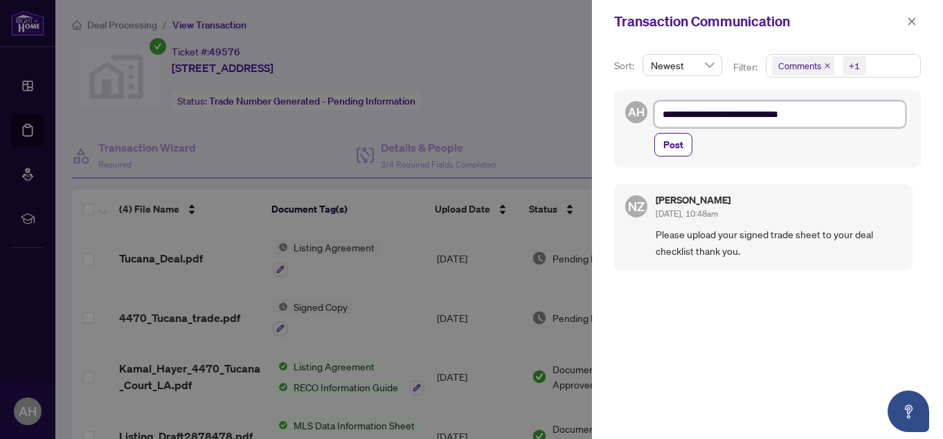
type textarea "**********"
click at [686, 116] on textarea "**********" at bounding box center [780, 114] width 251 height 26
type textarea "**********"
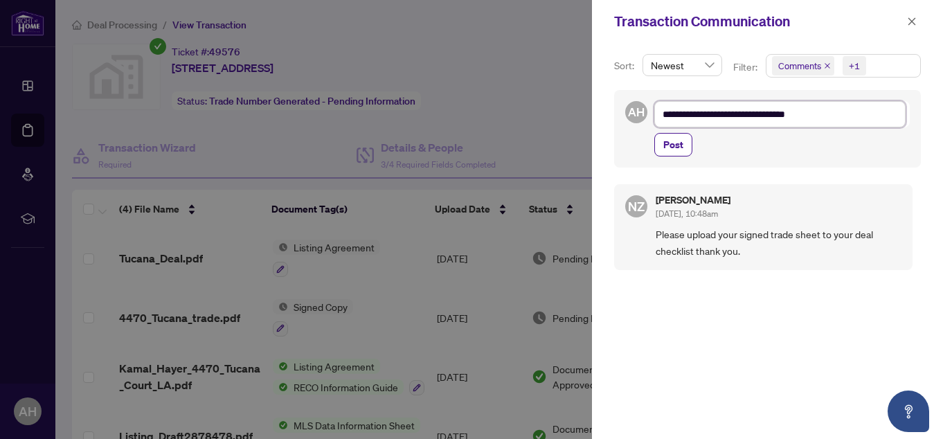
type textarea "**********"
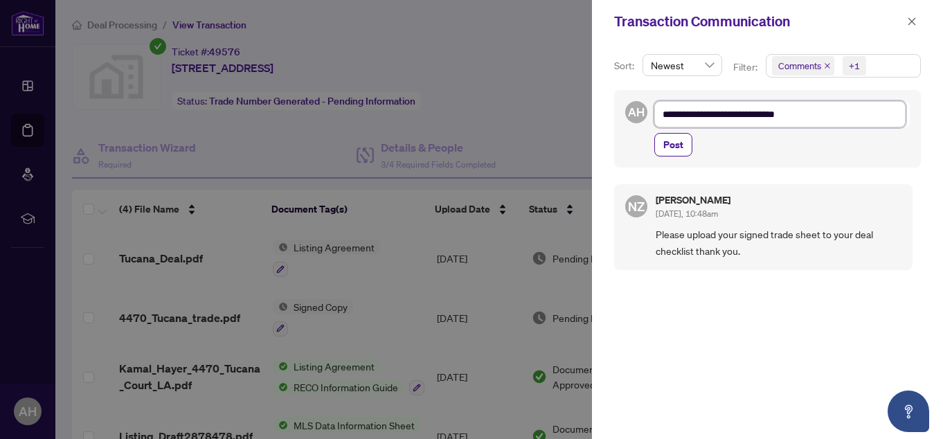
type textarea "**********"
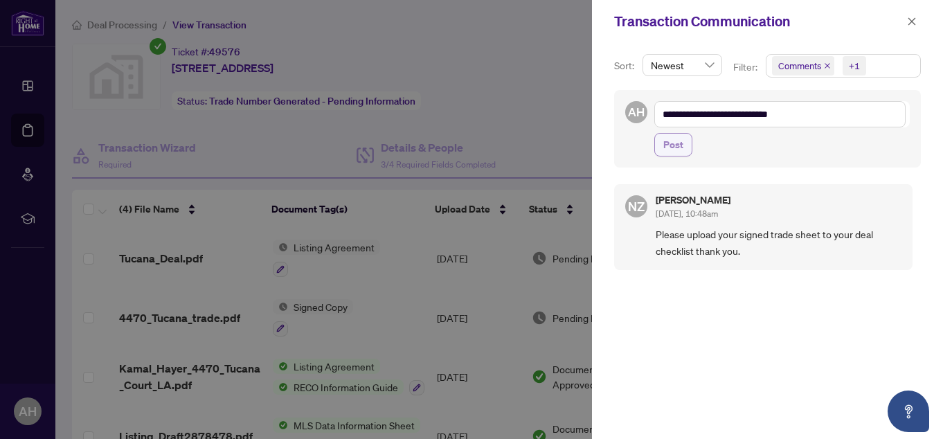
click at [673, 141] on span "Post" at bounding box center [674, 145] width 20 height 22
type textarea "**********"
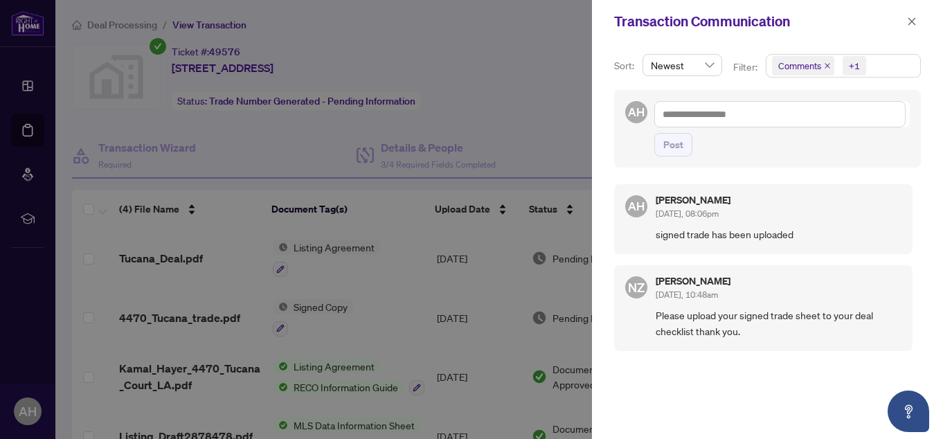
click at [508, 108] on div at bounding box center [471, 219] width 943 height 439
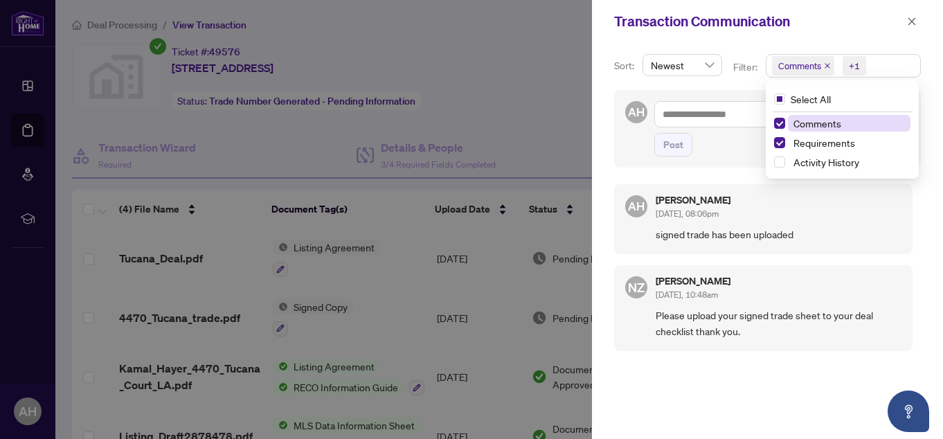
click at [849, 69] on div "+1" at bounding box center [854, 66] width 11 height 14
click at [781, 119] on span "Select Comments" at bounding box center [779, 123] width 11 height 11
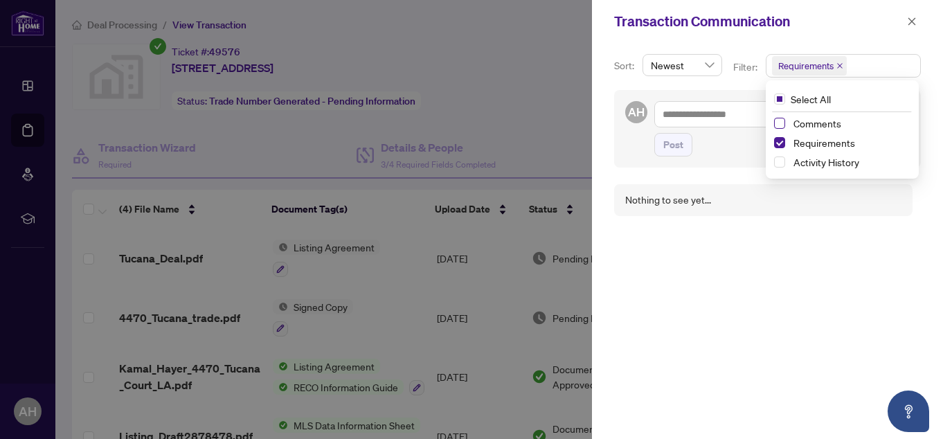
click at [781, 119] on span "Select Comments" at bounding box center [779, 123] width 11 height 11
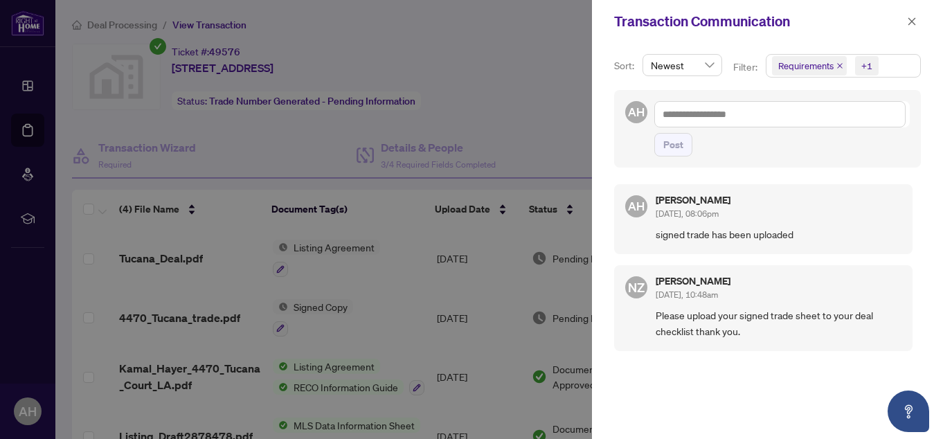
click at [507, 91] on div at bounding box center [471, 219] width 943 height 439
click at [913, 15] on span "button" at bounding box center [912, 21] width 10 height 22
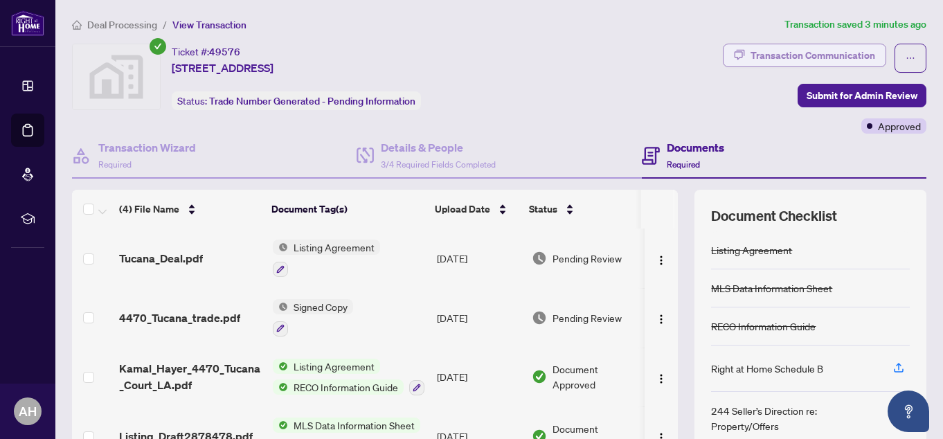
click at [829, 53] on div "Transaction Communication" at bounding box center [813, 55] width 125 height 22
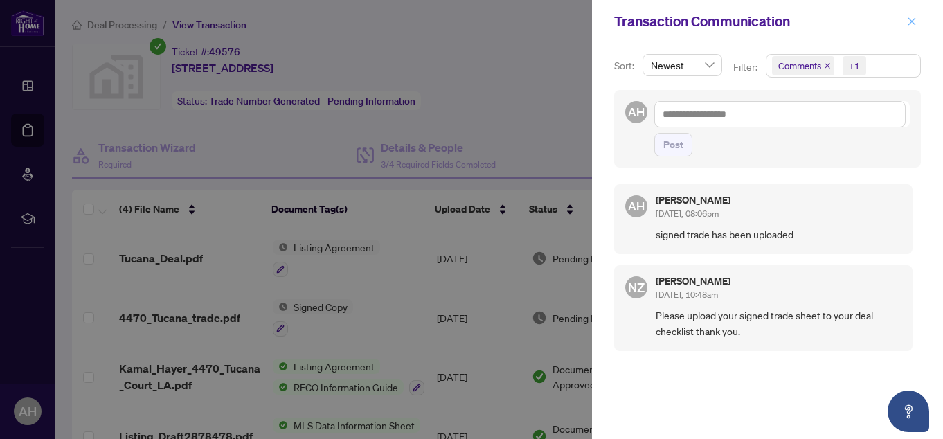
click at [921, 18] on div "Transaction Communication" at bounding box center [767, 21] width 351 height 43
click at [907, 21] on icon "close" at bounding box center [912, 22] width 10 height 10
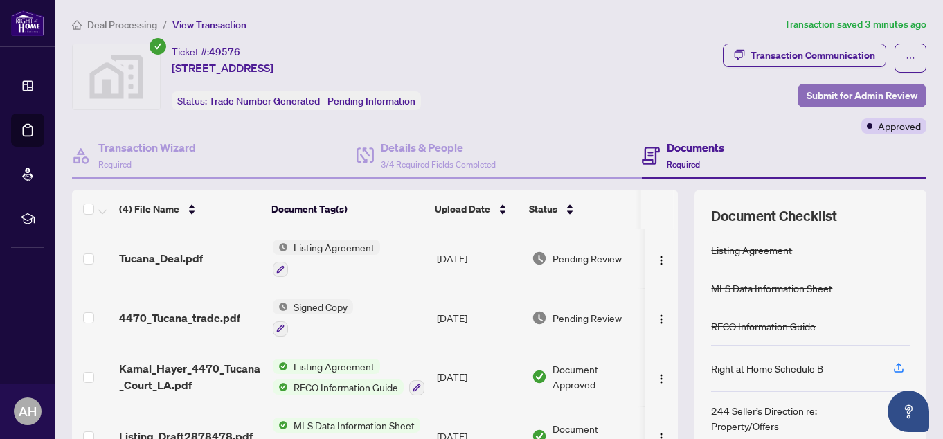
click at [829, 85] on span "Submit for Admin Review" at bounding box center [862, 96] width 111 height 22
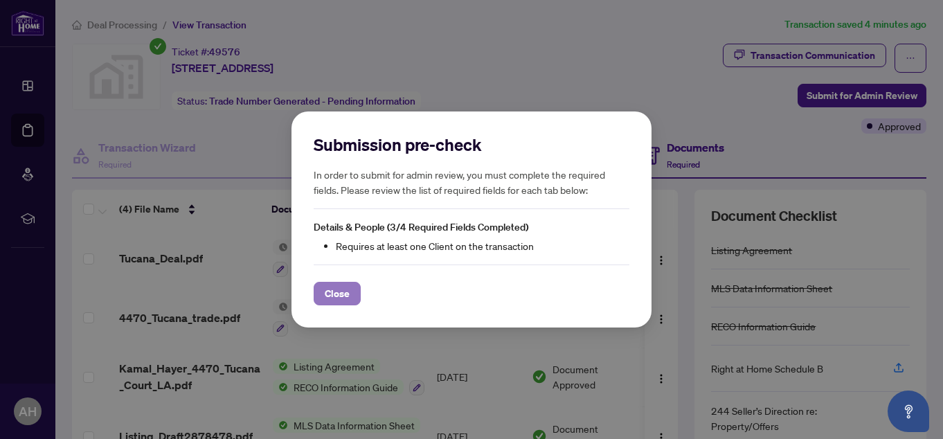
click at [344, 296] on span "Close" at bounding box center [337, 294] width 25 height 22
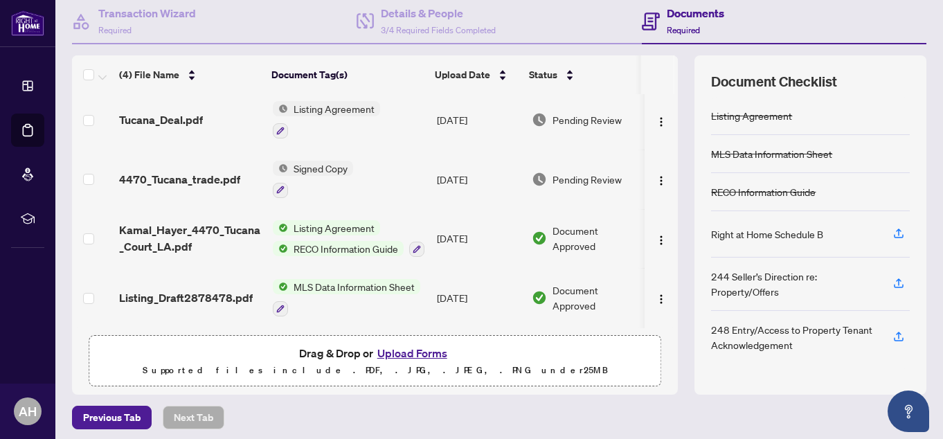
scroll to position [139, 0]
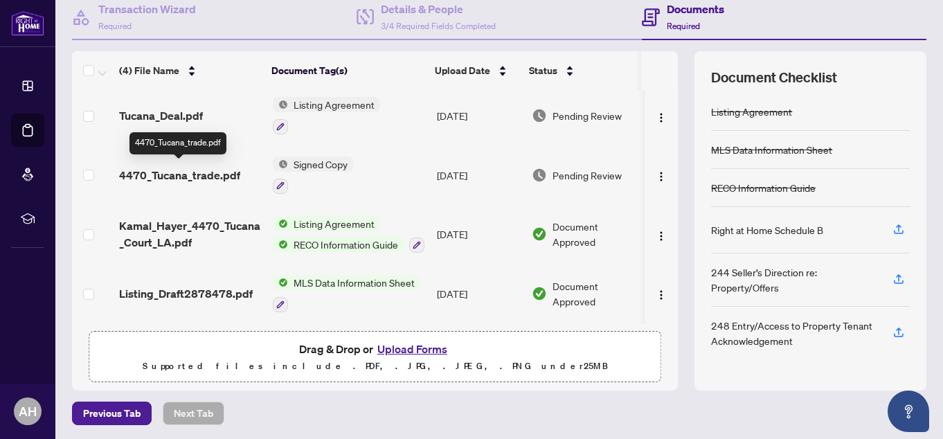
click at [197, 169] on span "4470_Tucana_trade.pdf" at bounding box center [179, 175] width 121 height 17
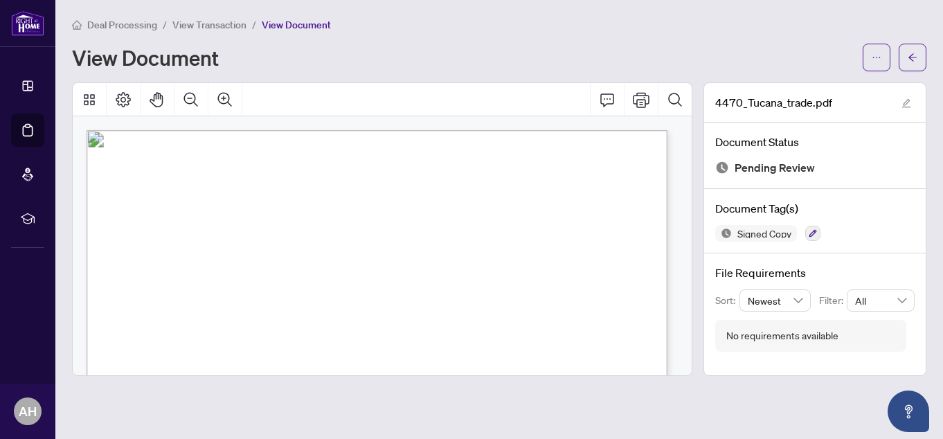
click at [227, 24] on span "View Transaction" at bounding box center [209, 25] width 74 height 12
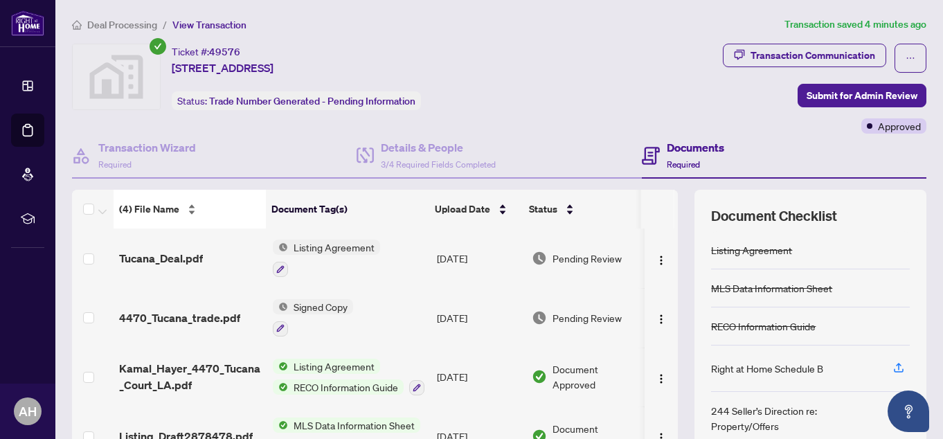
click at [161, 207] on span "(4) File Name" at bounding box center [149, 209] width 60 height 15
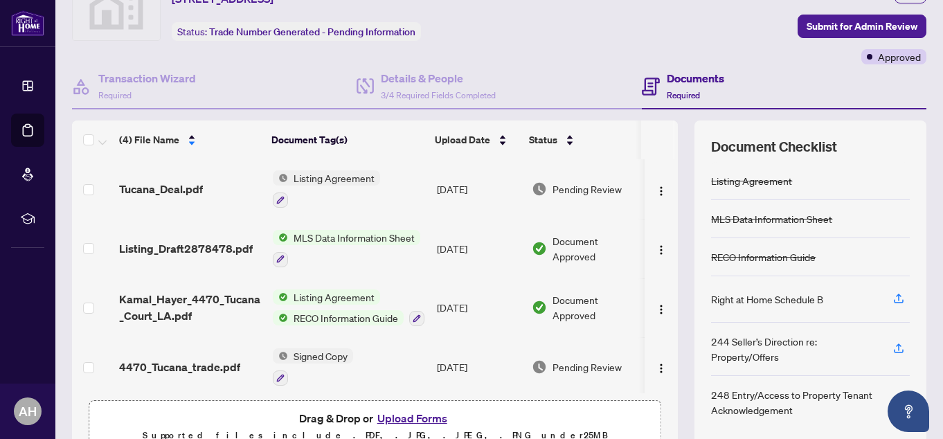
scroll to position [7, 0]
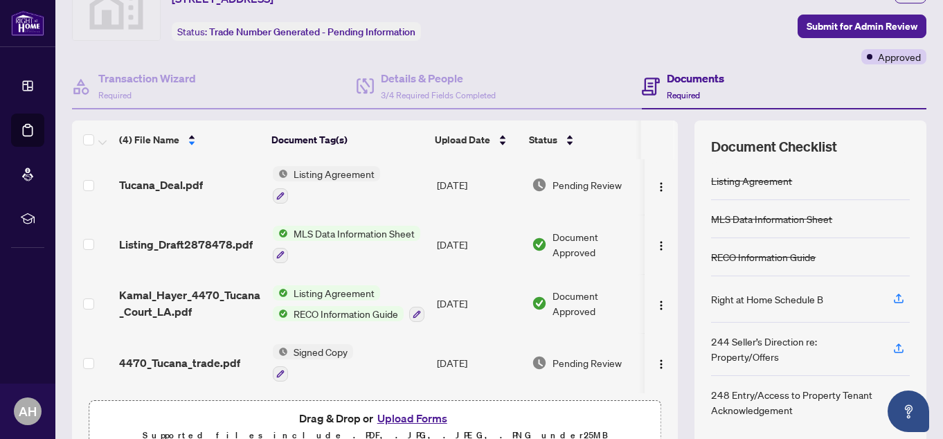
click at [548, 357] on div "Pending Review" at bounding box center [585, 362] width 107 height 15
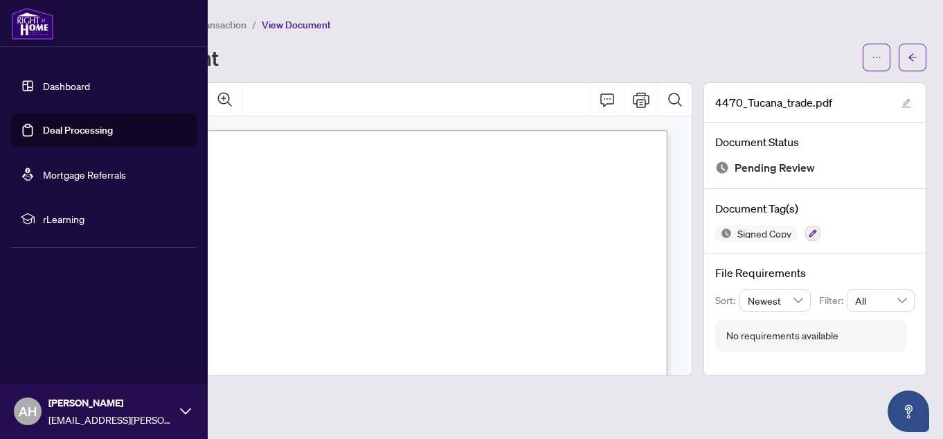
click at [73, 127] on link "Deal Processing" at bounding box center [78, 130] width 70 height 12
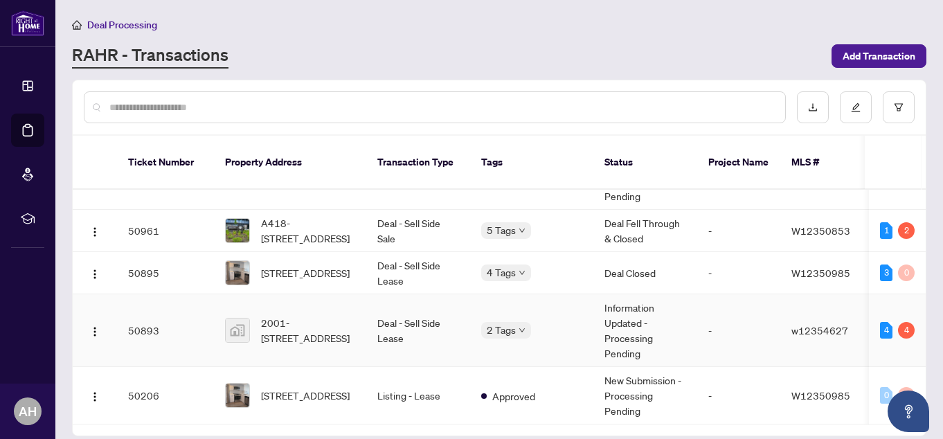
scroll to position [208, 0]
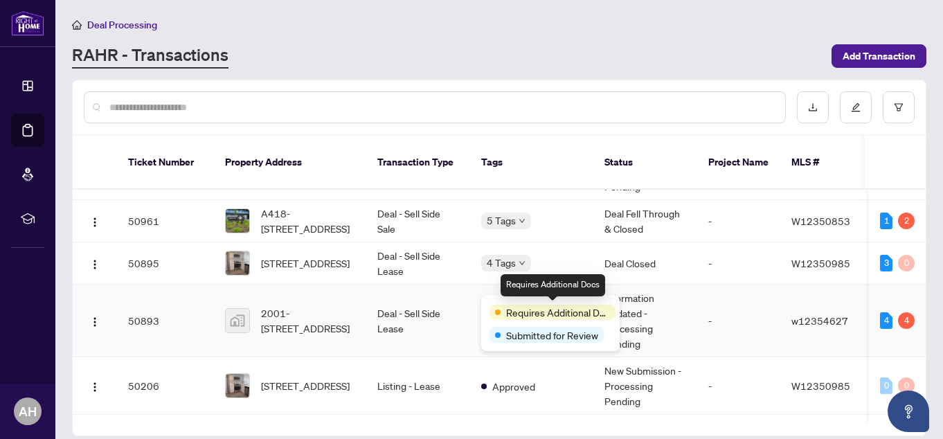
click at [512, 314] on span "Requires Additional Docs" at bounding box center [558, 312] width 104 height 15
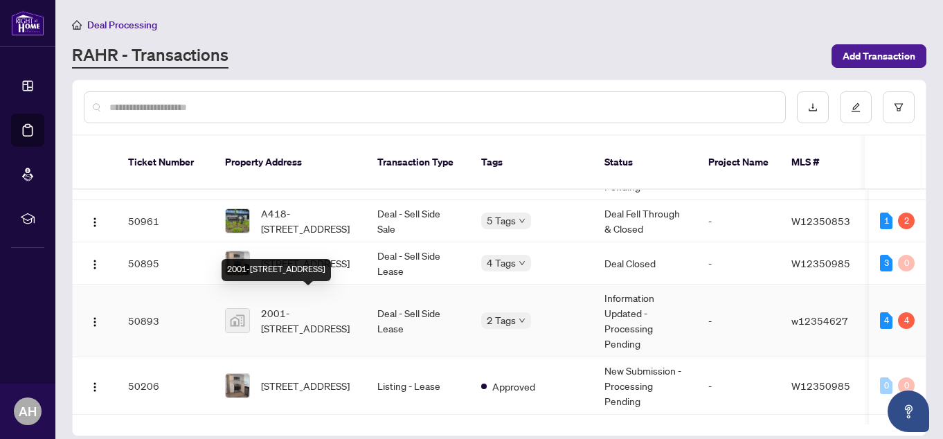
click at [303, 305] on span "2001-[STREET_ADDRESS]" at bounding box center [308, 320] width 94 height 30
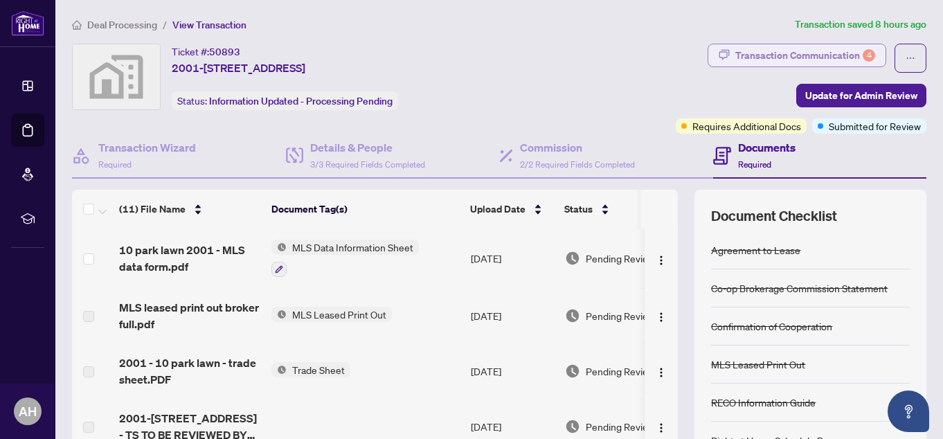
click at [756, 46] on div "Transaction Communication 4" at bounding box center [806, 55] width 140 height 22
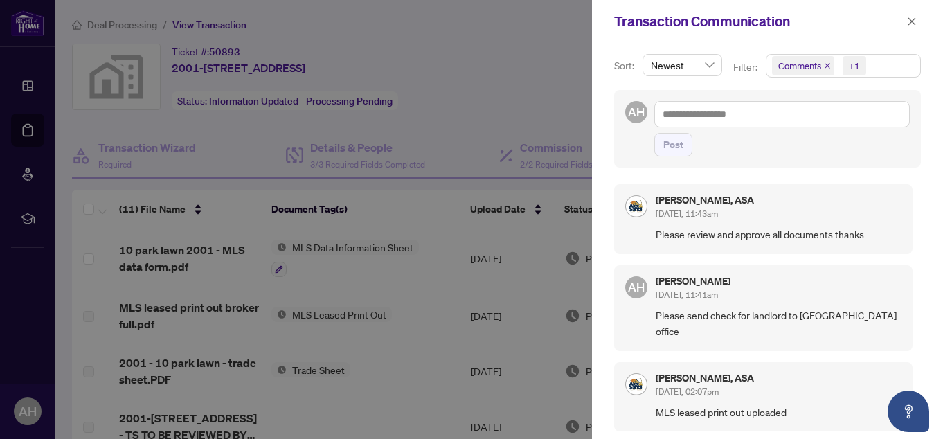
scroll to position [139, 0]
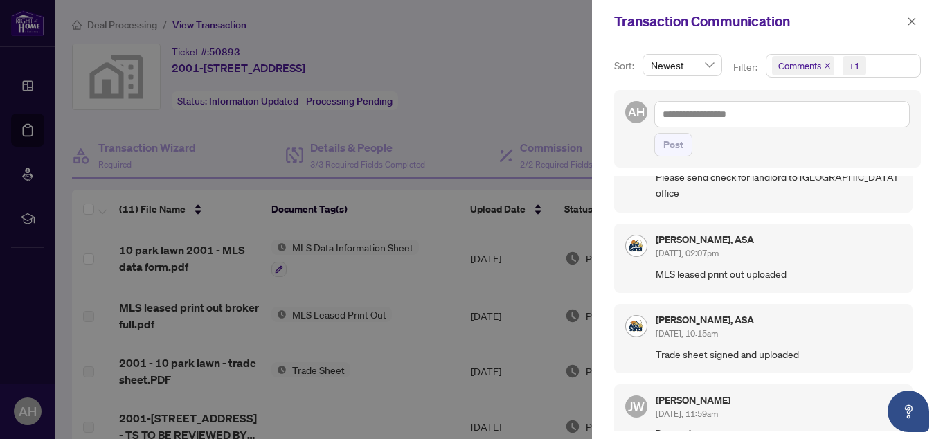
click at [540, 116] on div at bounding box center [471, 219] width 943 height 439
click at [856, 68] on div "+1" at bounding box center [854, 66] width 11 height 14
click at [517, 129] on div at bounding box center [471, 219] width 943 height 439
click at [909, 14] on span "button" at bounding box center [912, 21] width 10 height 22
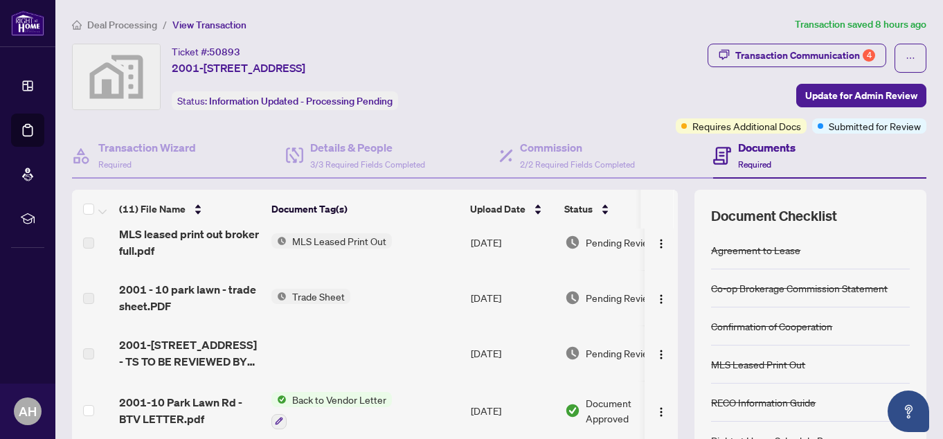
scroll to position [69, 0]
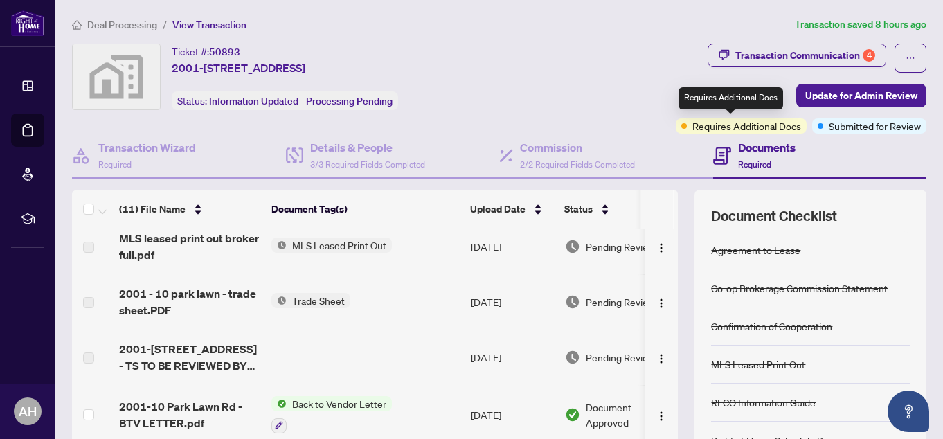
click at [761, 126] on span "Requires Additional Docs" at bounding box center [747, 125] width 109 height 15
click at [693, 125] on span "Requires Additional Docs" at bounding box center [747, 125] width 109 height 15
click at [819, 152] on div "Documents Required" at bounding box center [820, 156] width 214 height 45
click at [305, 297] on span "Trade Sheet" at bounding box center [319, 300] width 64 height 15
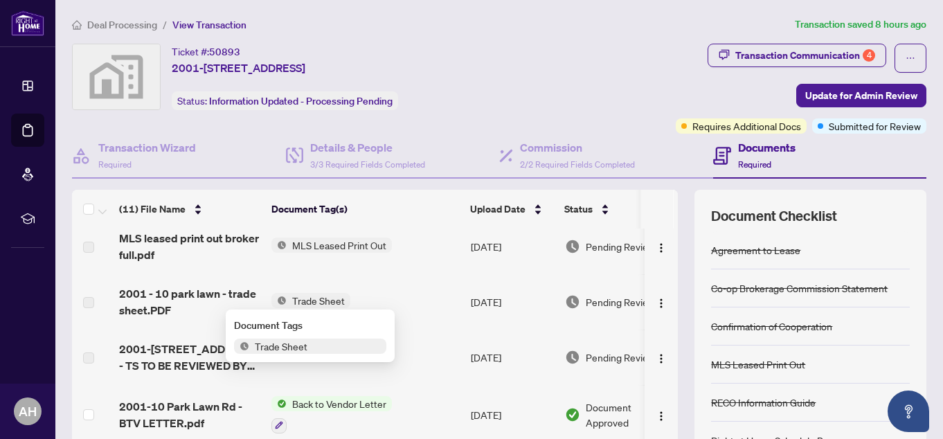
click at [301, 350] on span "Trade Sheet" at bounding box center [281, 346] width 64 height 15
click at [287, 346] on span "Trade Sheet" at bounding box center [281, 346] width 64 height 15
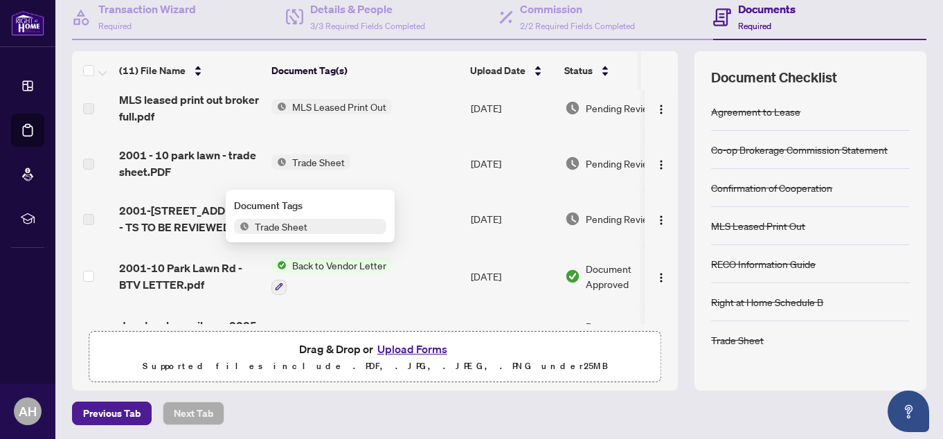
scroll to position [0, 0]
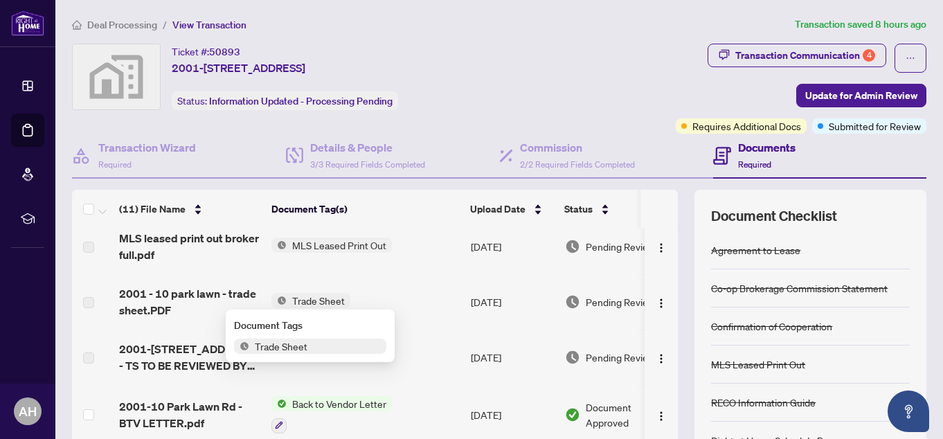
click at [325, 346] on span "Trade Sheet" at bounding box center [310, 346] width 152 height 15
click at [442, 368] on td at bounding box center [365, 357] width 199 height 55
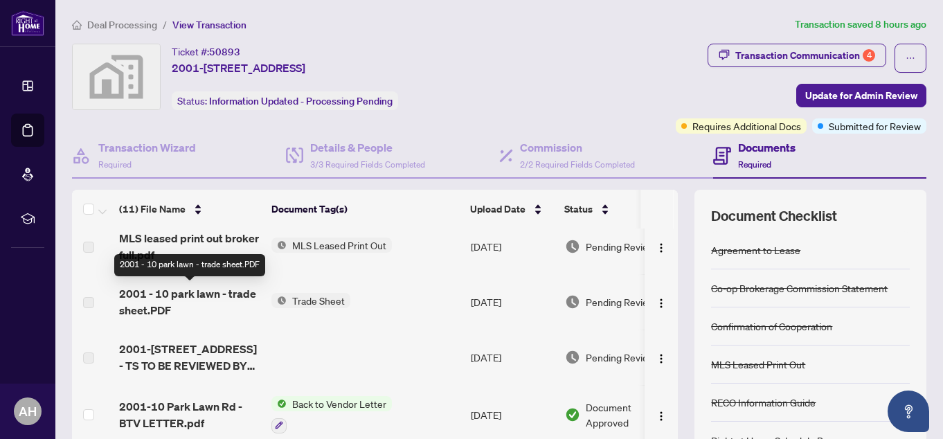
click at [157, 301] on span "2001 - 10 park lawn - trade sheet.PDF" at bounding box center [189, 301] width 141 height 33
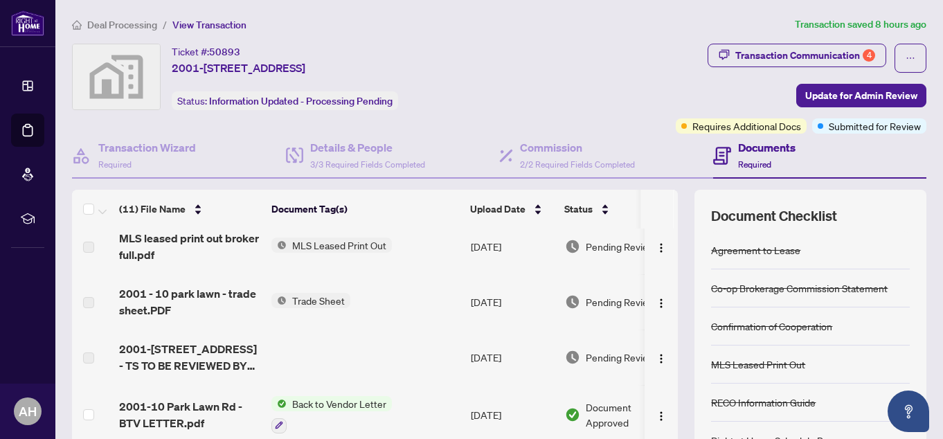
click at [88, 304] on label at bounding box center [88, 302] width 11 height 15
click at [740, 147] on h4 "Documents" at bounding box center [766, 147] width 57 height 17
click at [740, 155] on div "Documents Required" at bounding box center [766, 155] width 57 height 33
click at [738, 126] on span "Requires Additional Docs" at bounding box center [747, 125] width 109 height 15
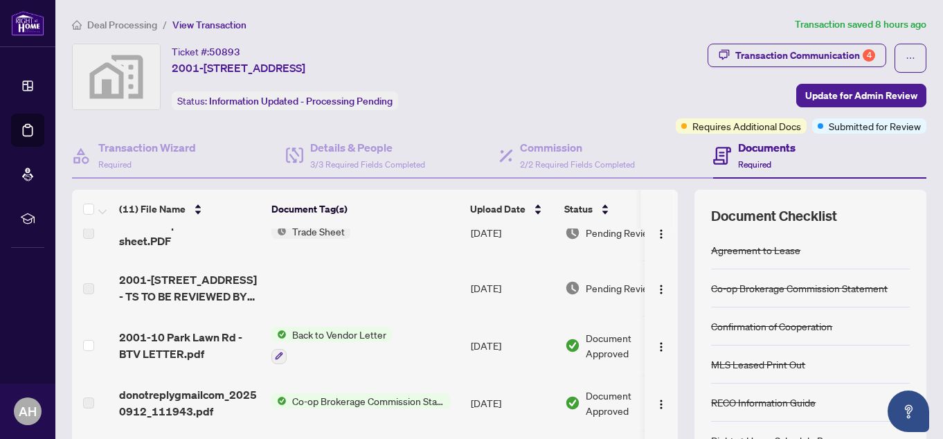
click at [339, 235] on span "Trade Sheet" at bounding box center [319, 231] width 64 height 15
click at [396, 226] on th "Document Tag(s)" at bounding box center [365, 209] width 199 height 39
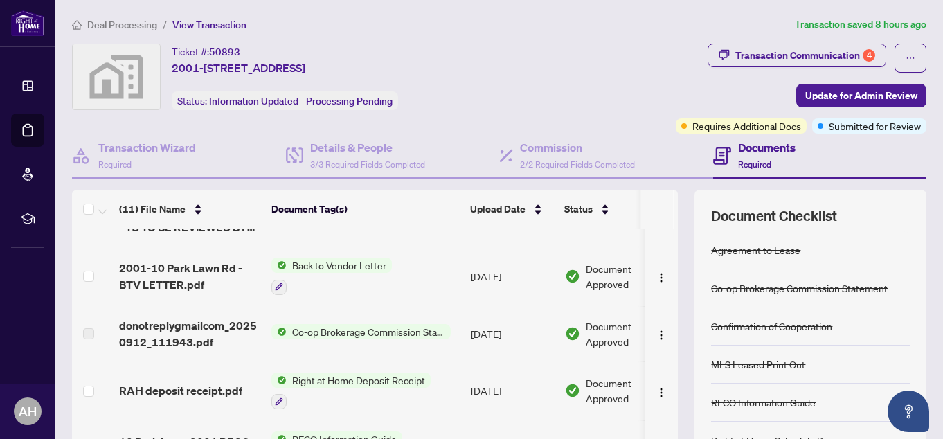
scroll to position [277, 0]
